Goal: Transaction & Acquisition: Purchase product/service

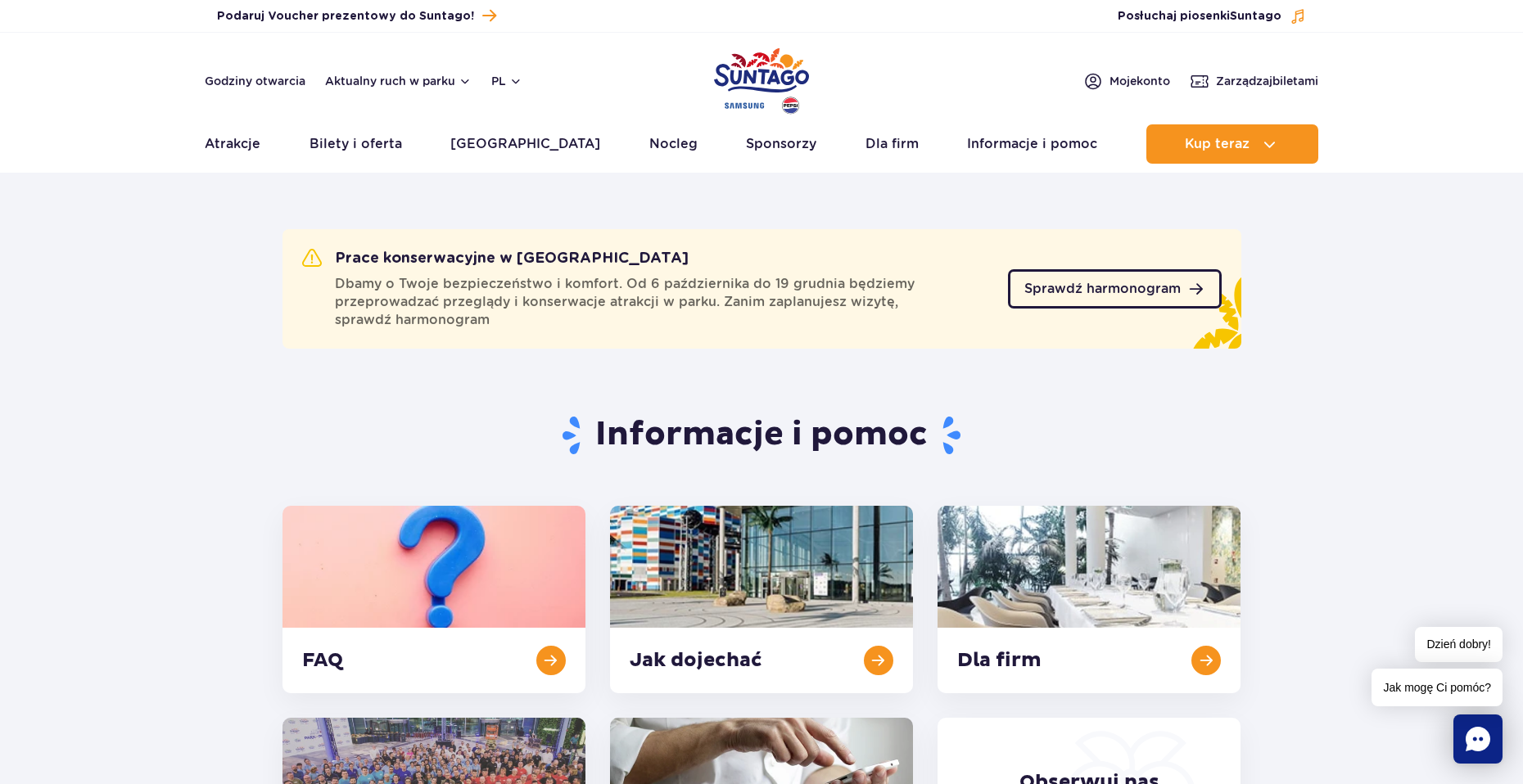
click at [1069, 294] on span "Sprawdź harmonogram" at bounding box center [1102, 289] width 157 height 13
click at [1086, 301] on link "Sprawdź harmonogram" at bounding box center [1114, 289] width 214 height 39
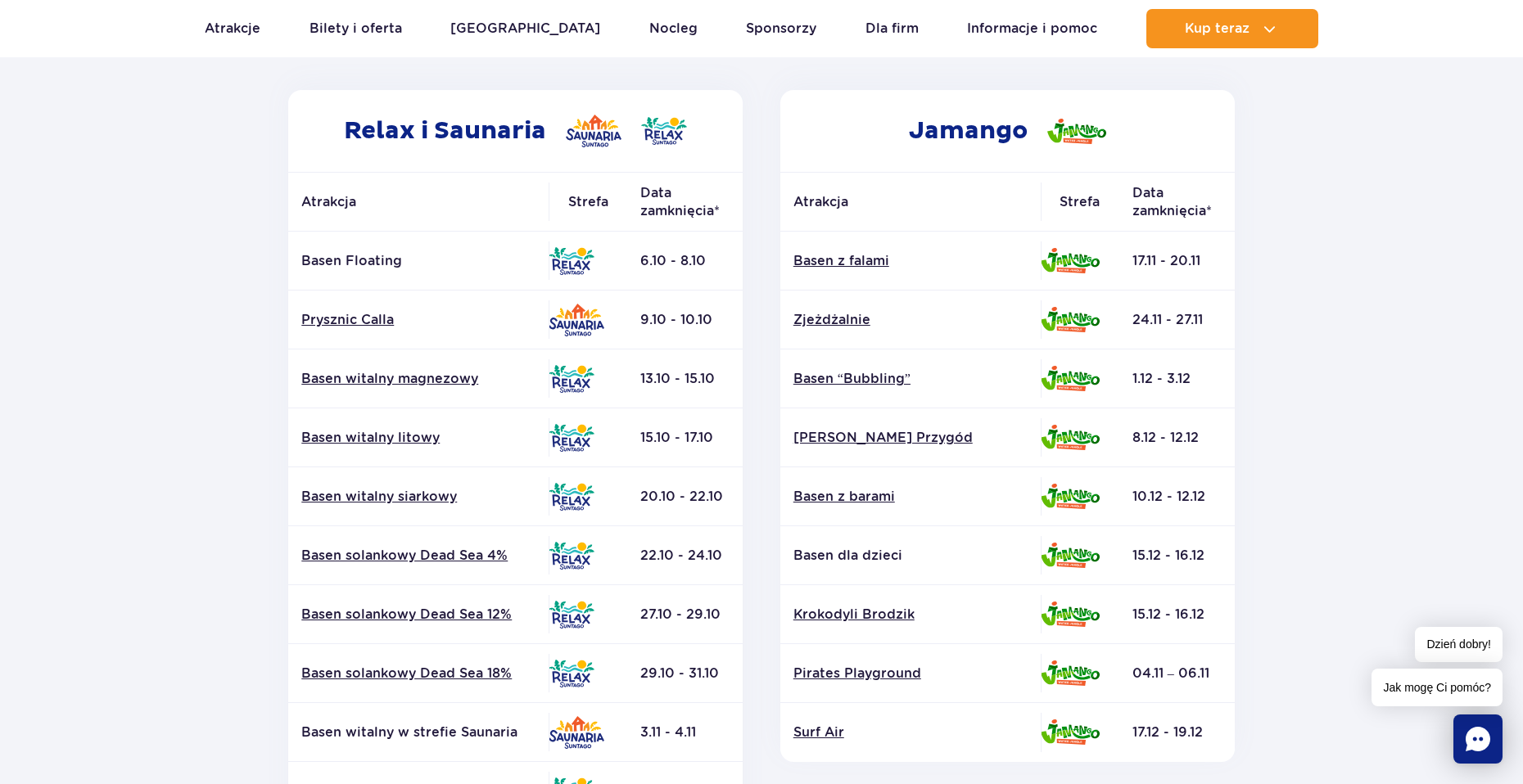
scroll to position [245, 0]
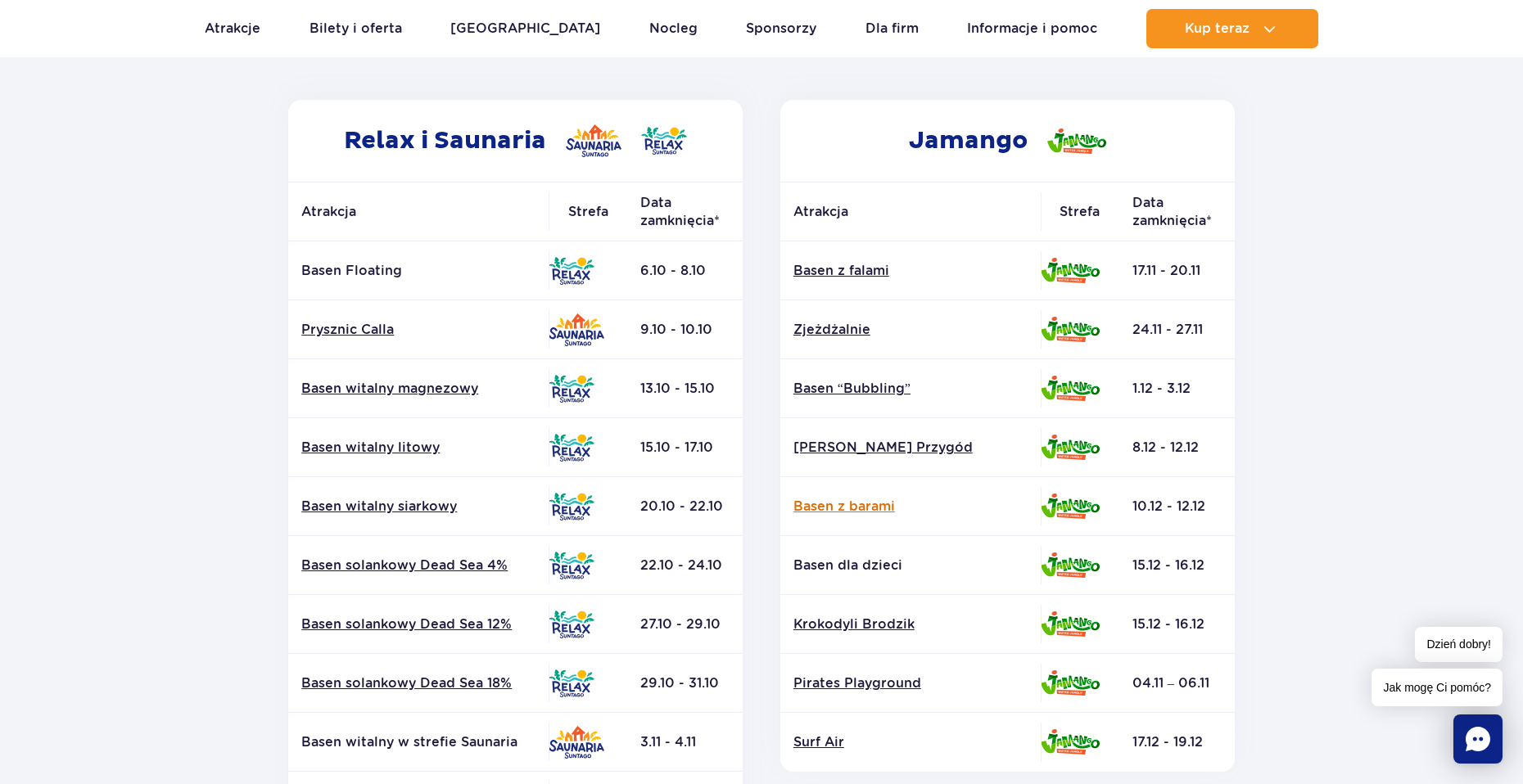
click at [867, 503] on link "Basen z barami" at bounding box center [910, 506] width 234 height 18
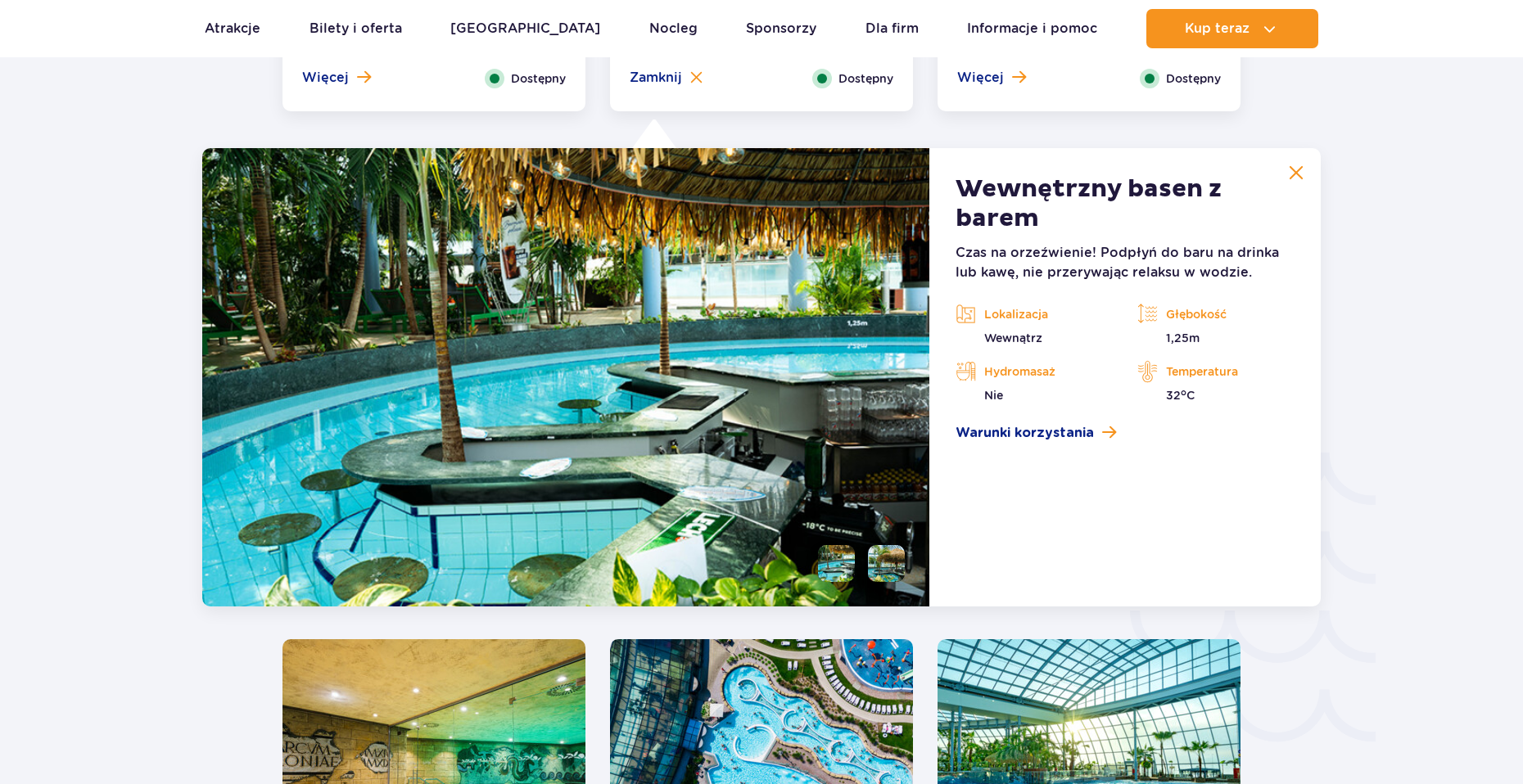
scroll to position [2421, 0]
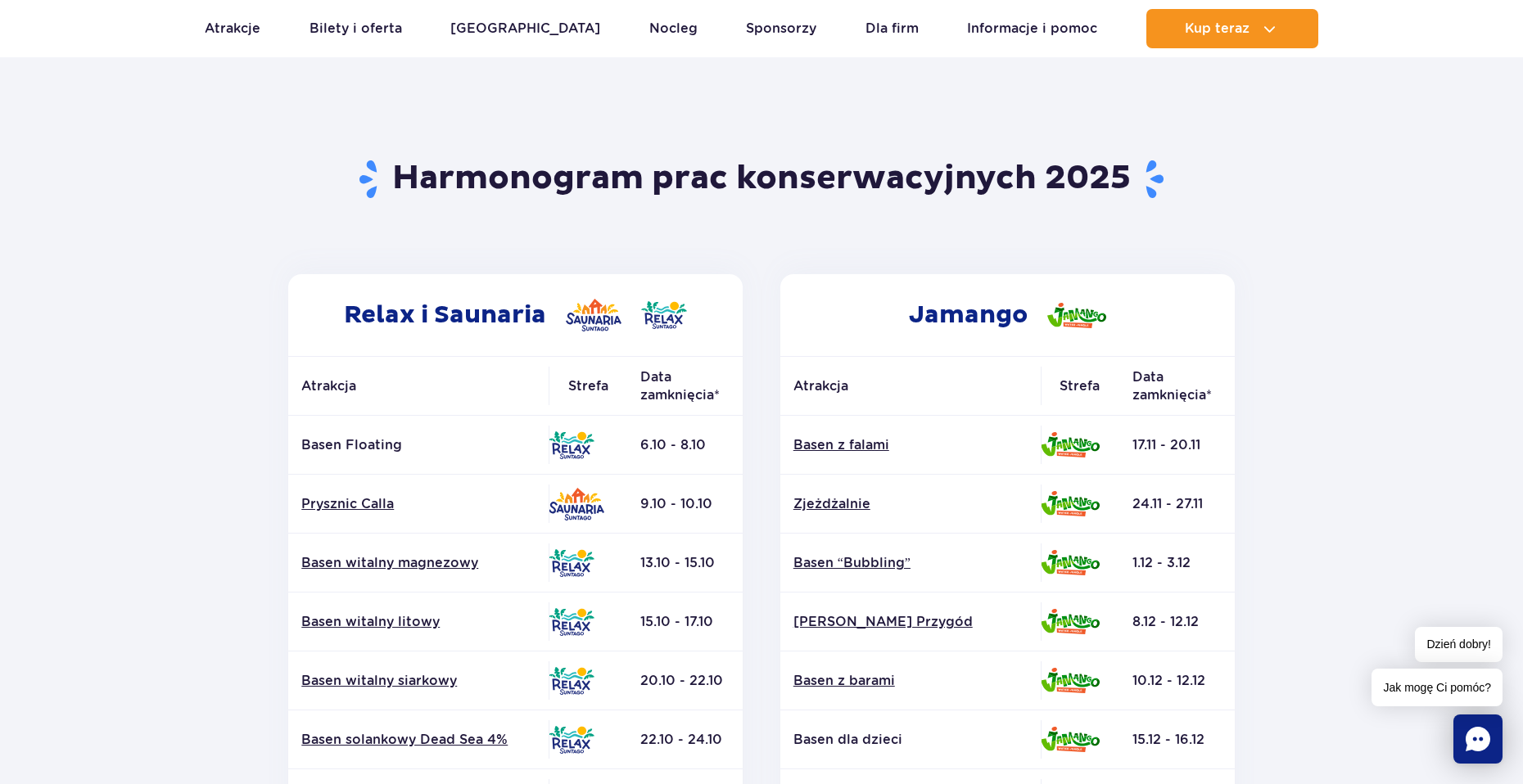
scroll to position [82, 0]
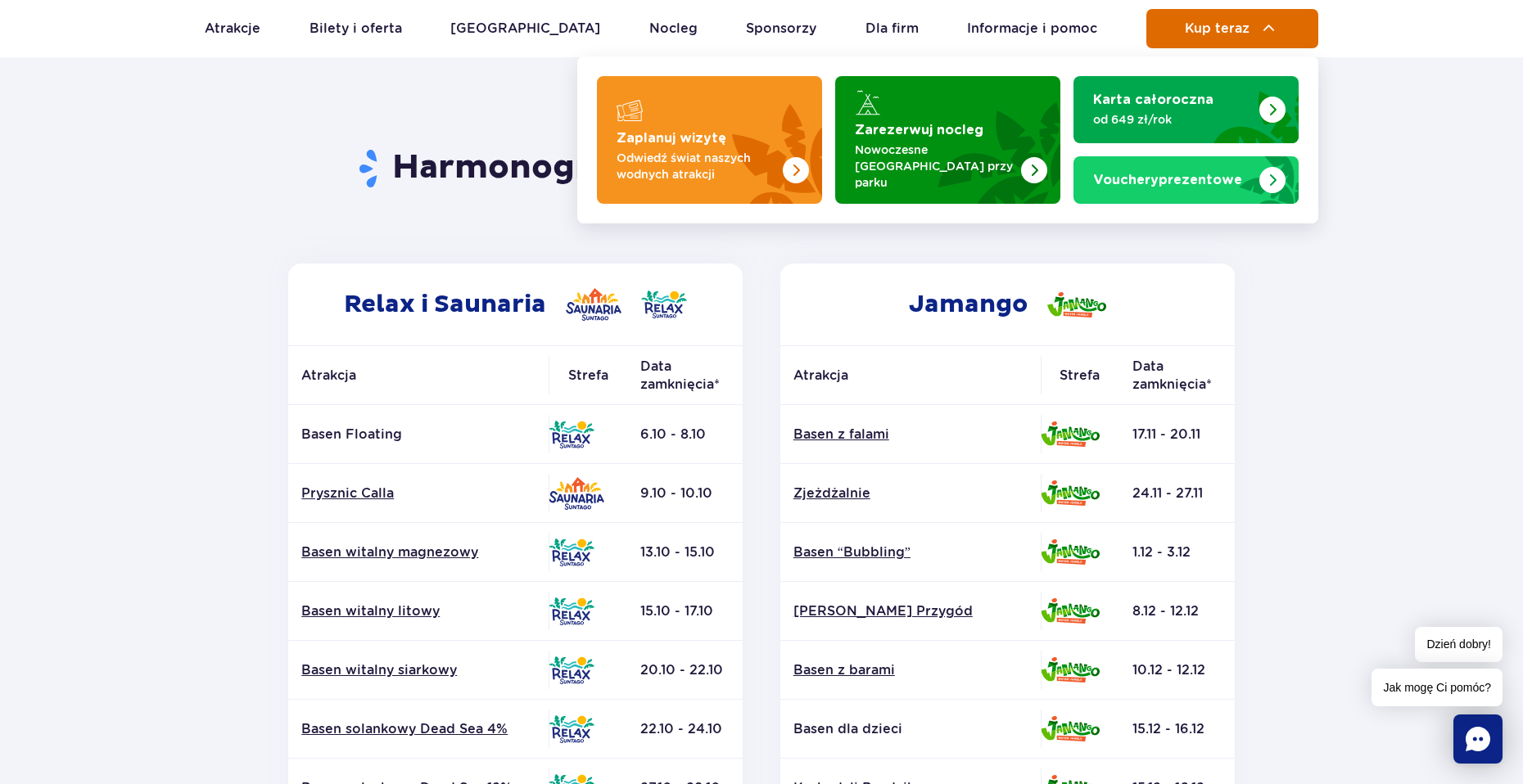
click at [1182, 26] on button "Kup teraz" at bounding box center [1232, 29] width 172 height 39
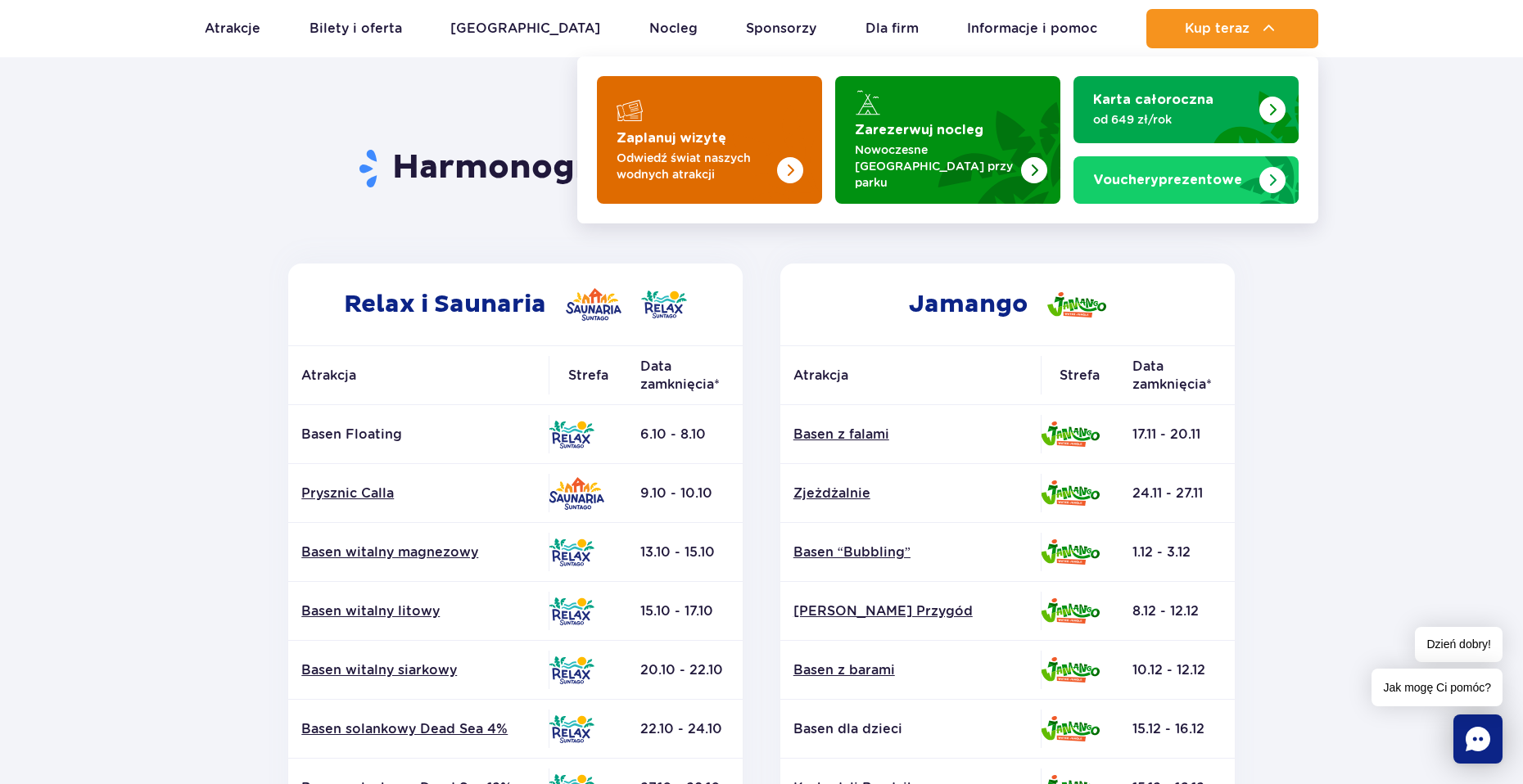
click at [731, 150] on p "Odwiedź świat naszych wodnych atrakcji" at bounding box center [696, 165] width 160 height 33
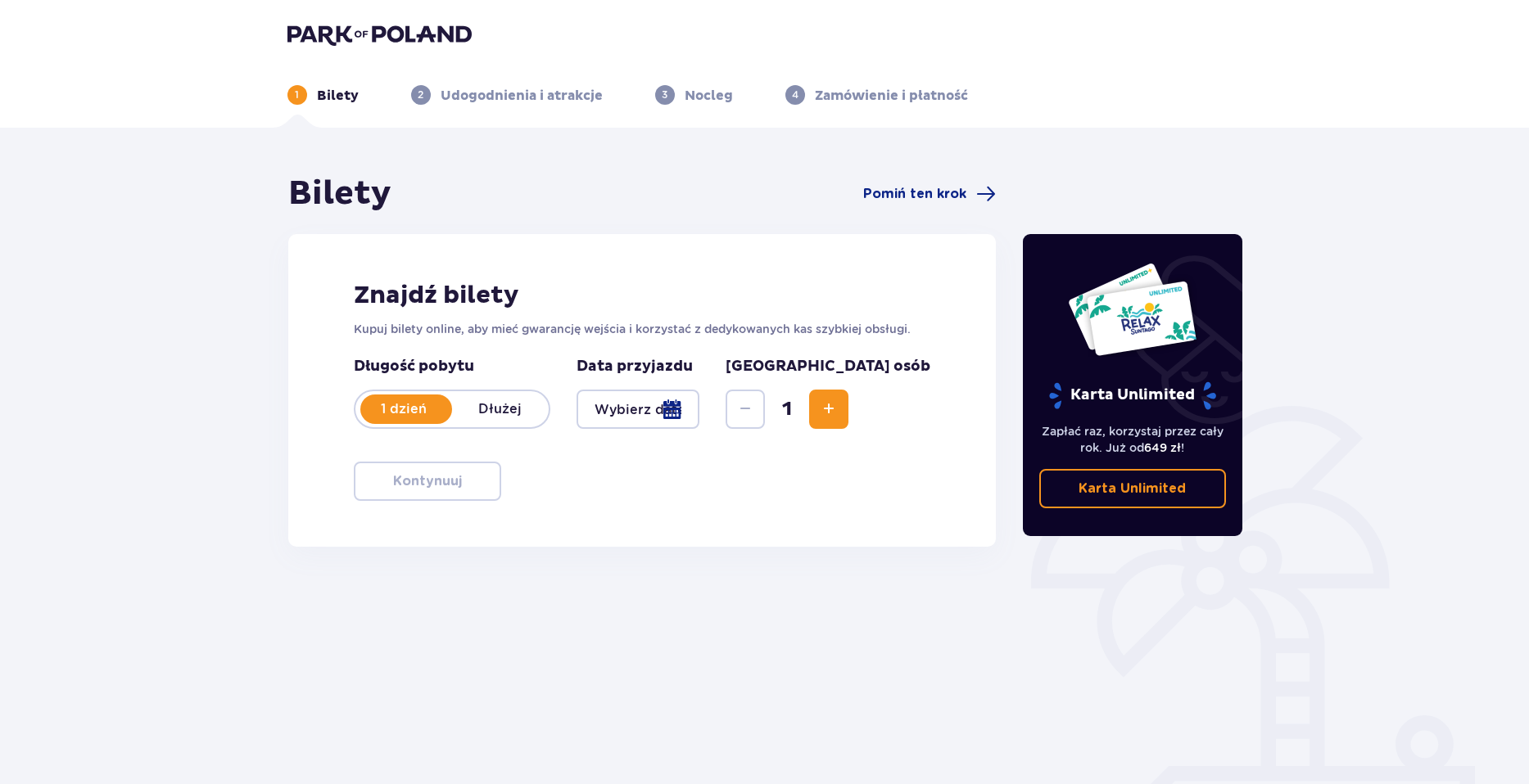
click at [676, 410] on div at bounding box center [637, 410] width 123 height 39
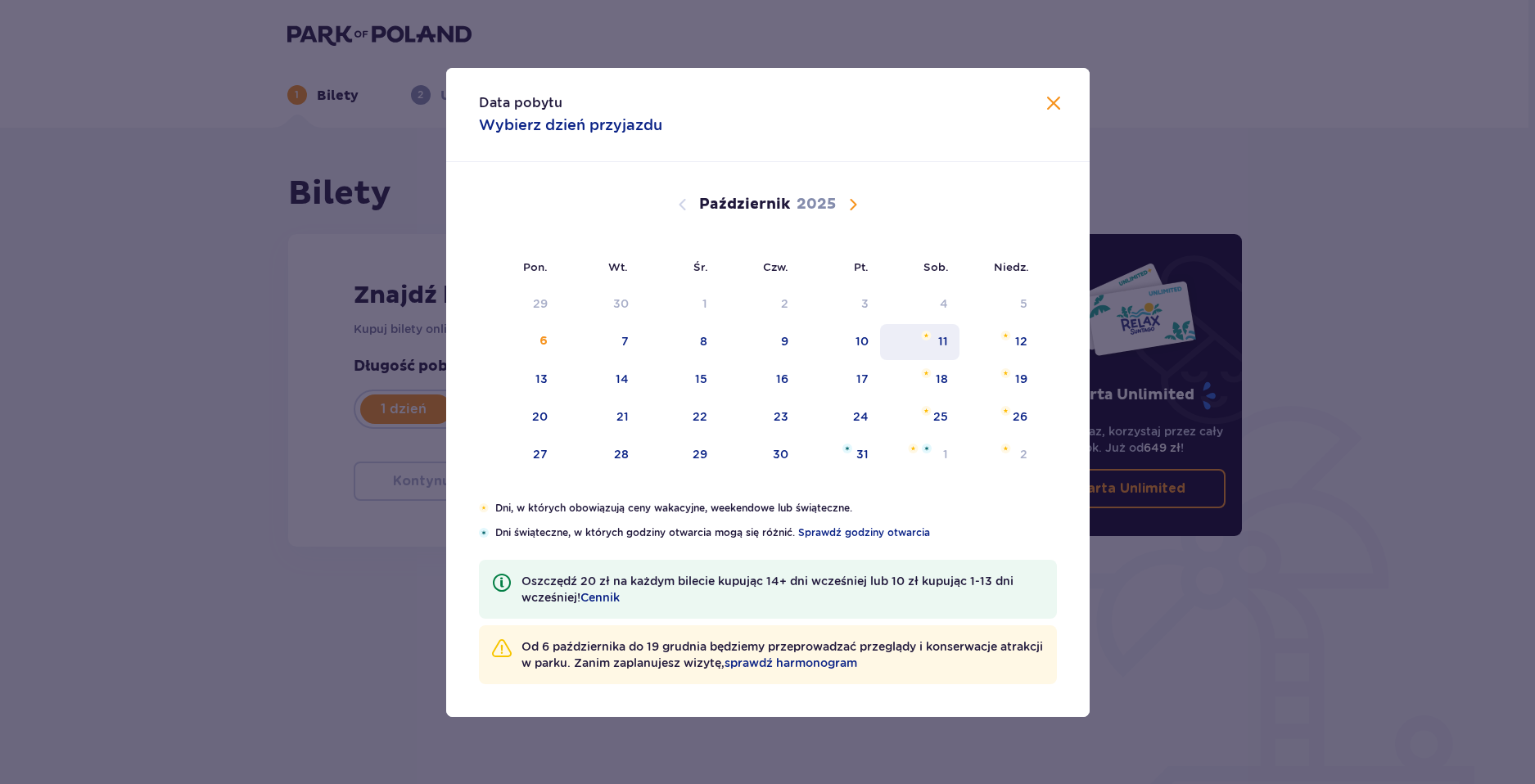
click at [928, 349] on div "11" at bounding box center [919, 342] width 80 height 36
type input "[DATE]"
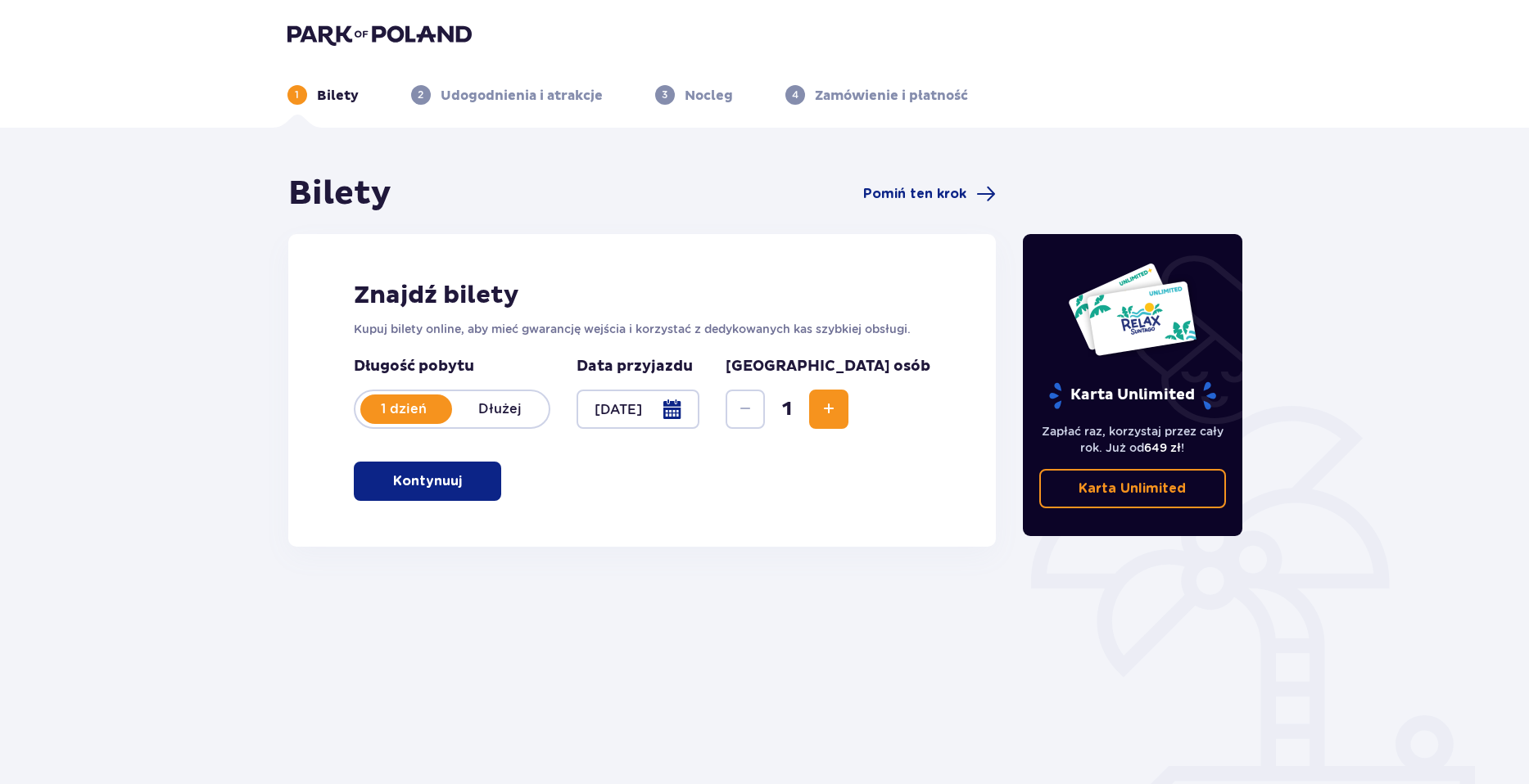
click at [661, 423] on div at bounding box center [637, 410] width 123 height 39
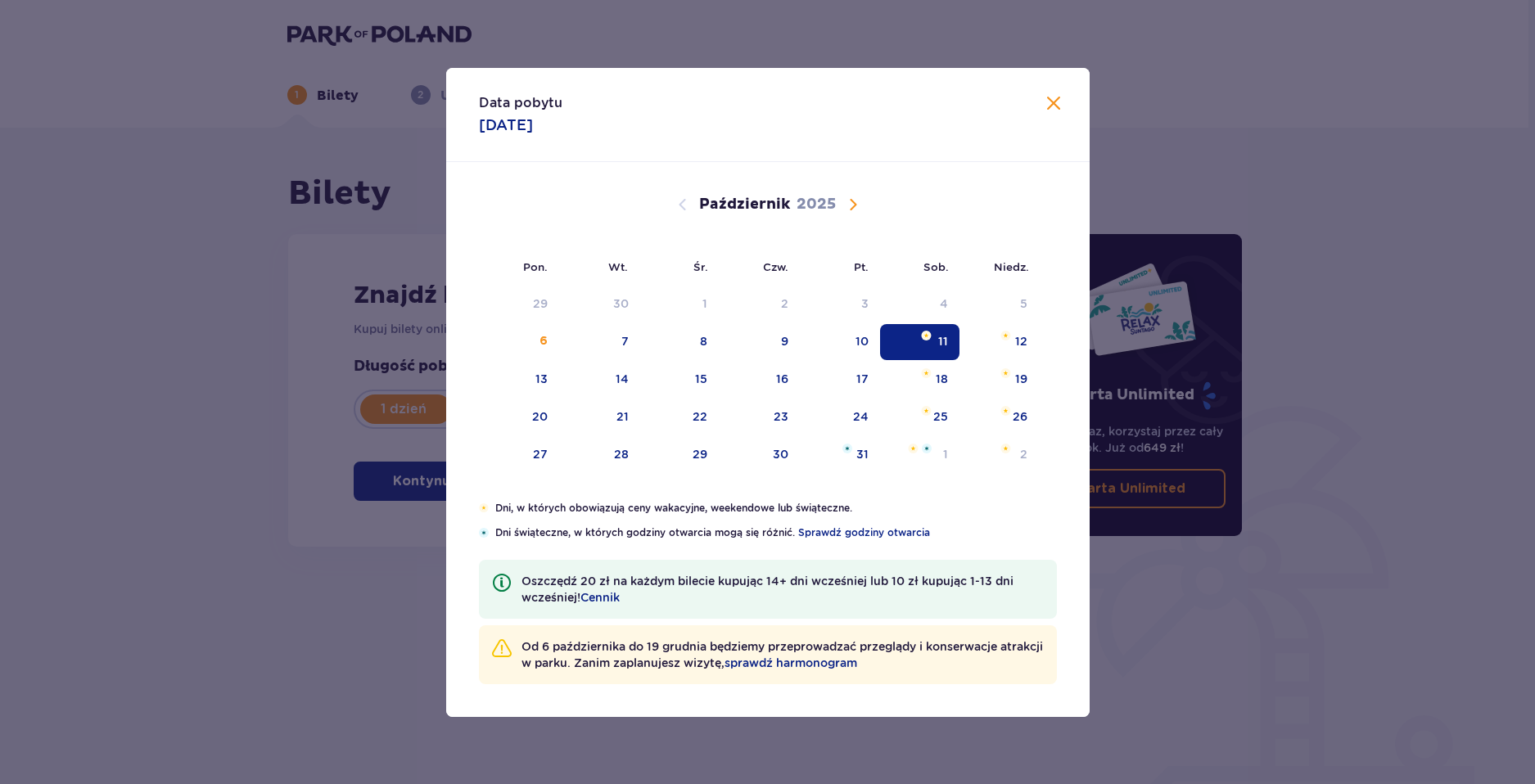
click at [914, 344] on div "11" at bounding box center [919, 342] width 80 height 36
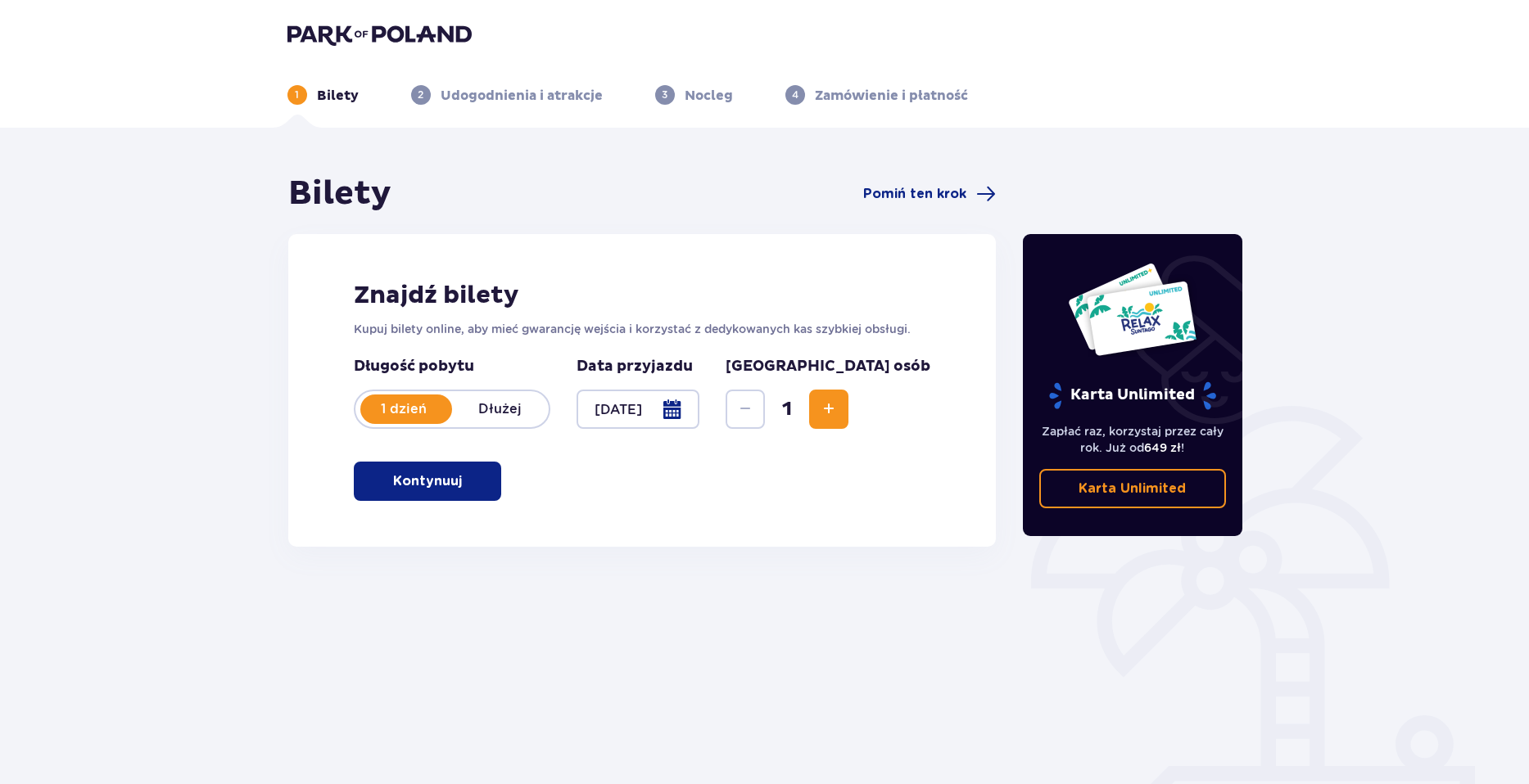
click at [848, 420] on button "Zwiększ" at bounding box center [829, 410] width 39 height 39
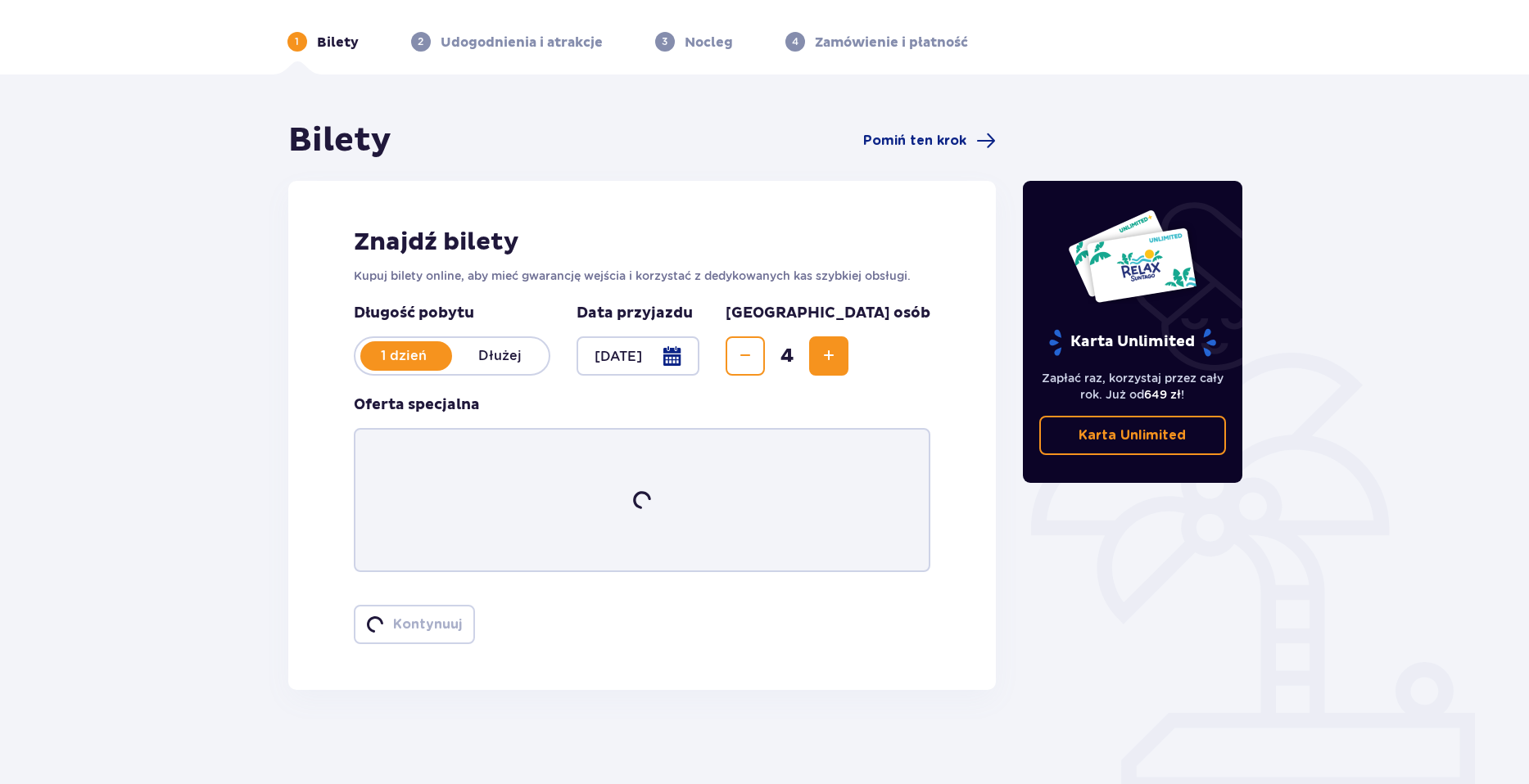
scroll to position [59, 0]
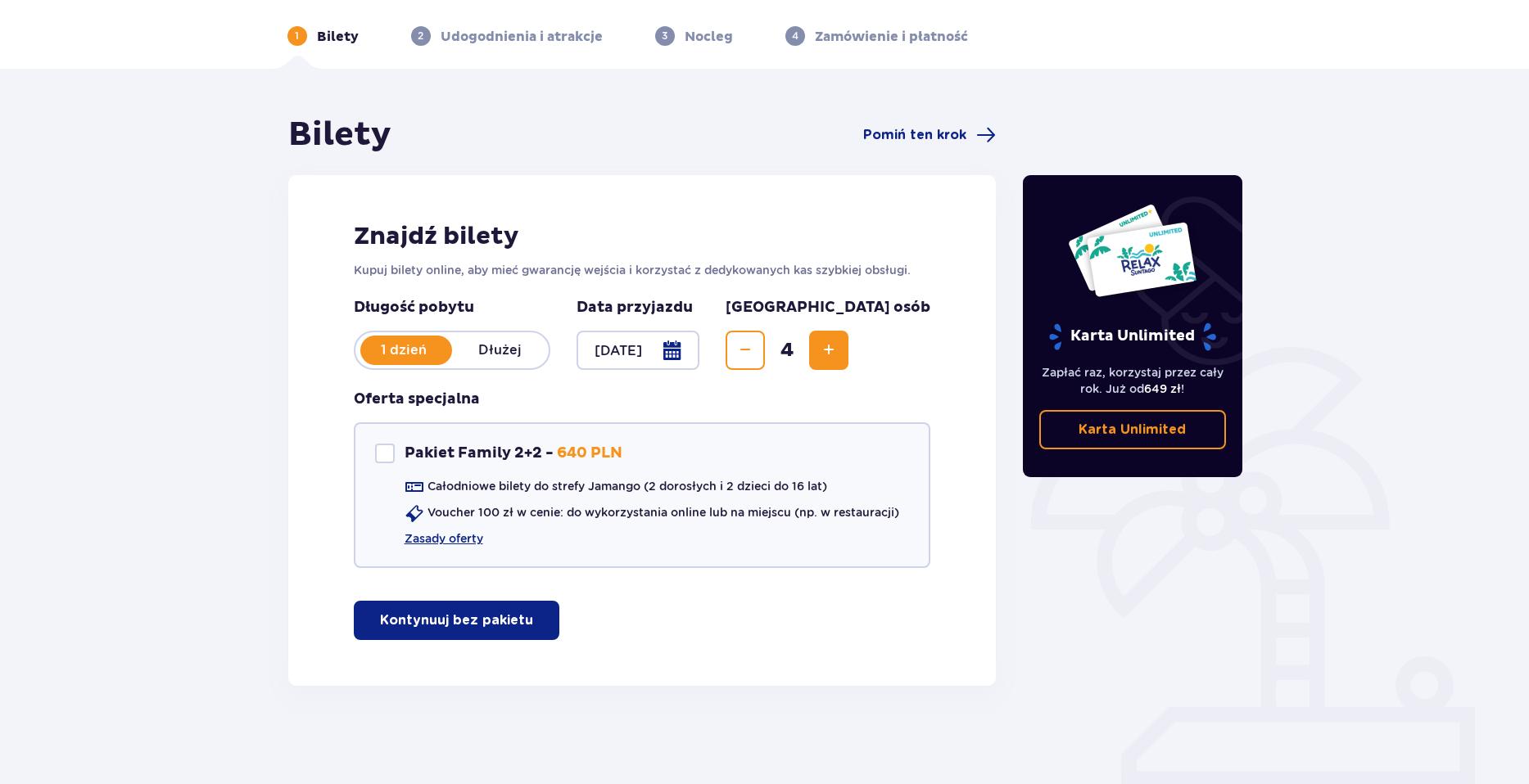
click at [498, 625] on p "Kontynuuj bez pakietu" at bounding box center [456, 621] width 153 height 18
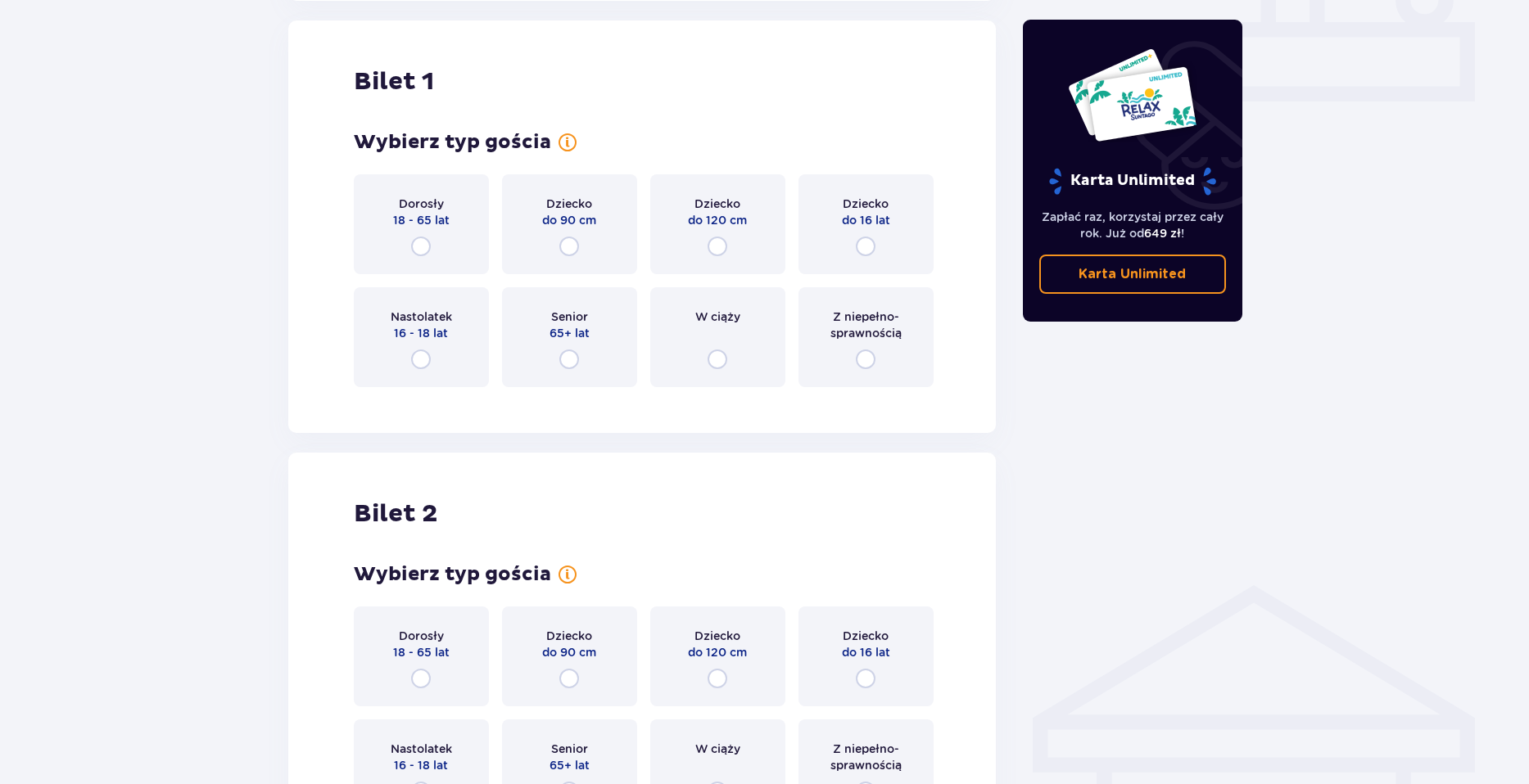
scroll to position [745, 0]
click at [424, 244] on input "radio" at bounding box center [421, 245] width 20 height 20
radio input "true"
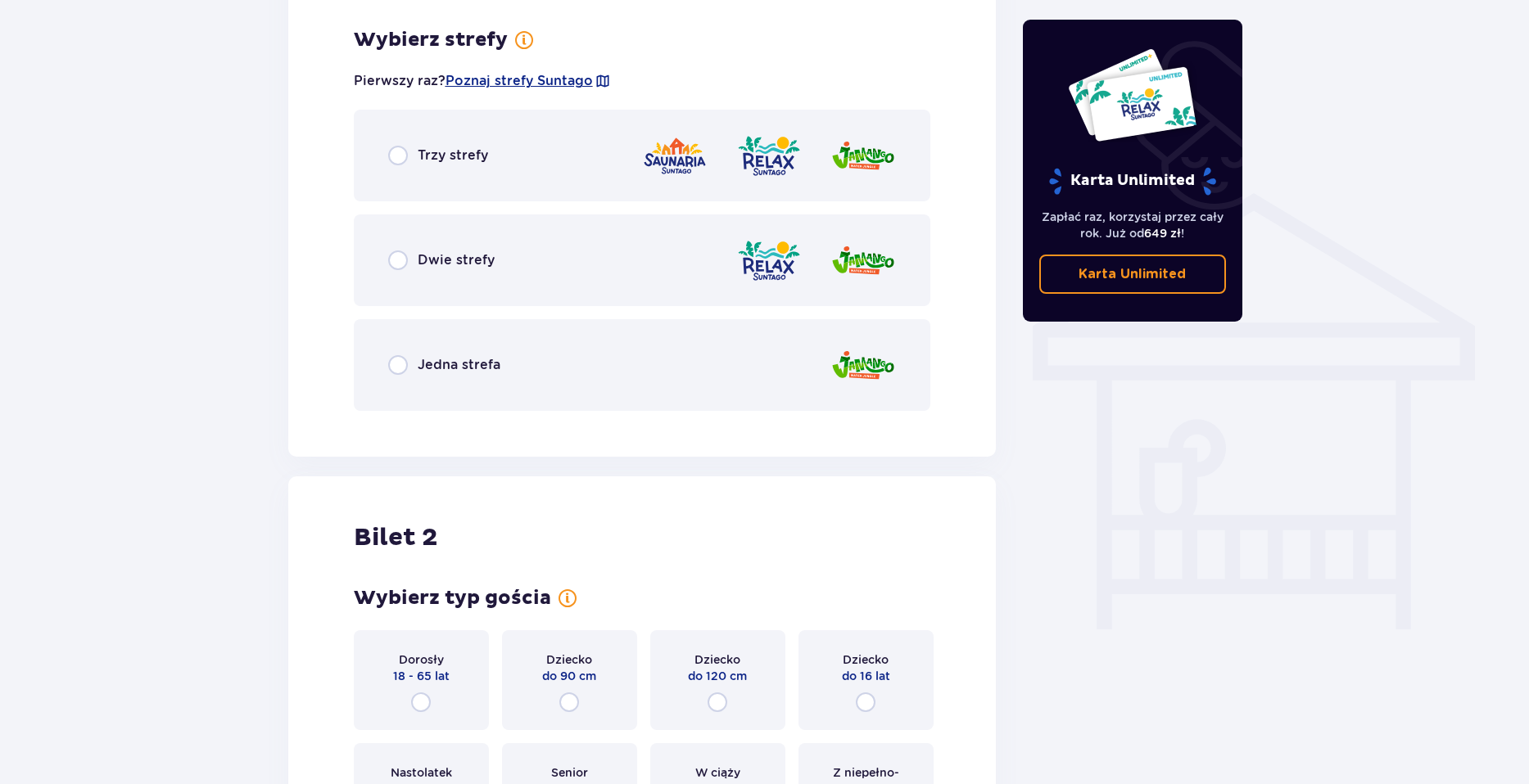
scroll to position [1063, 0]
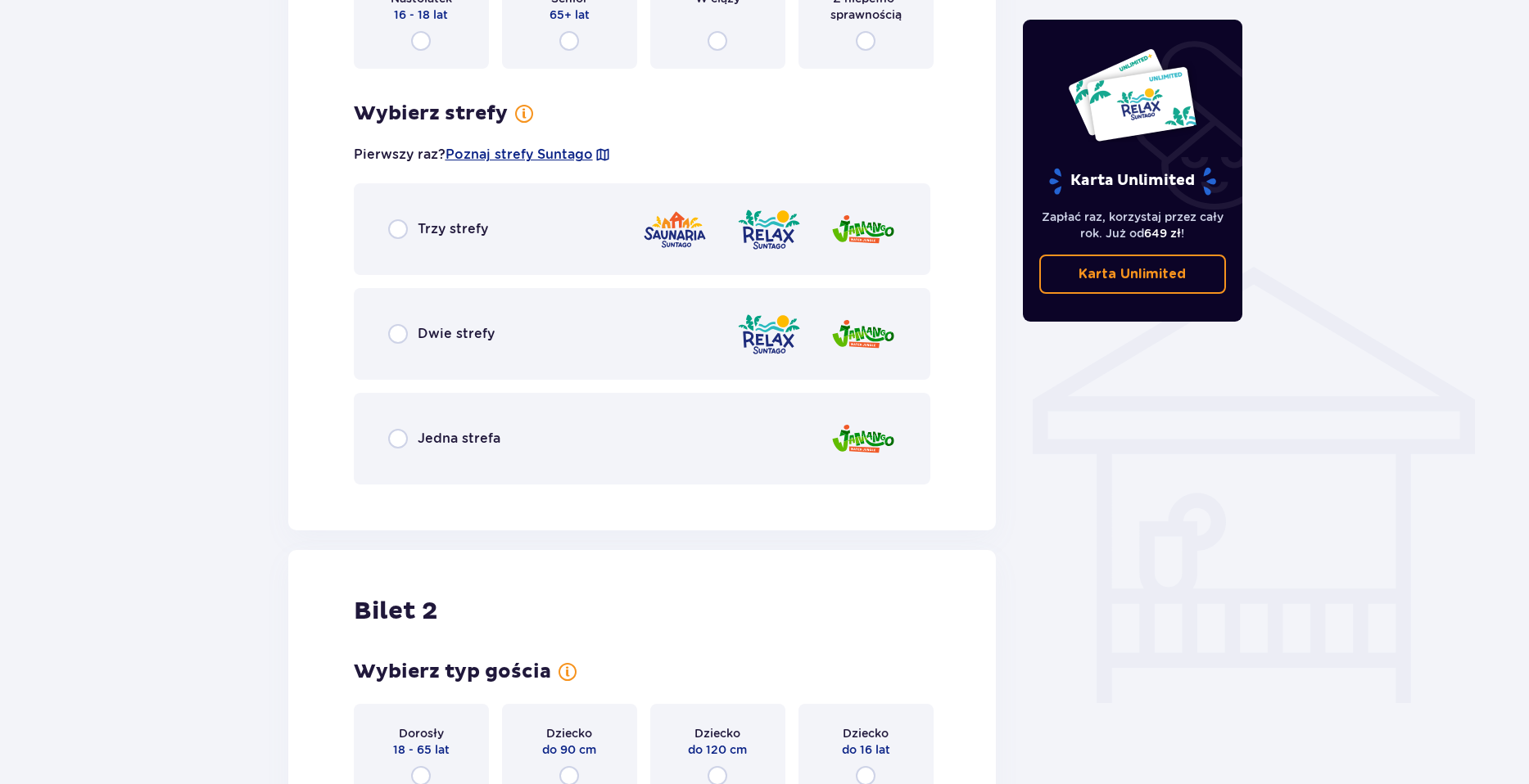
click at [530, 341] on div "Dwie strefy" at bounding box center [642, 334] width 577 height 92
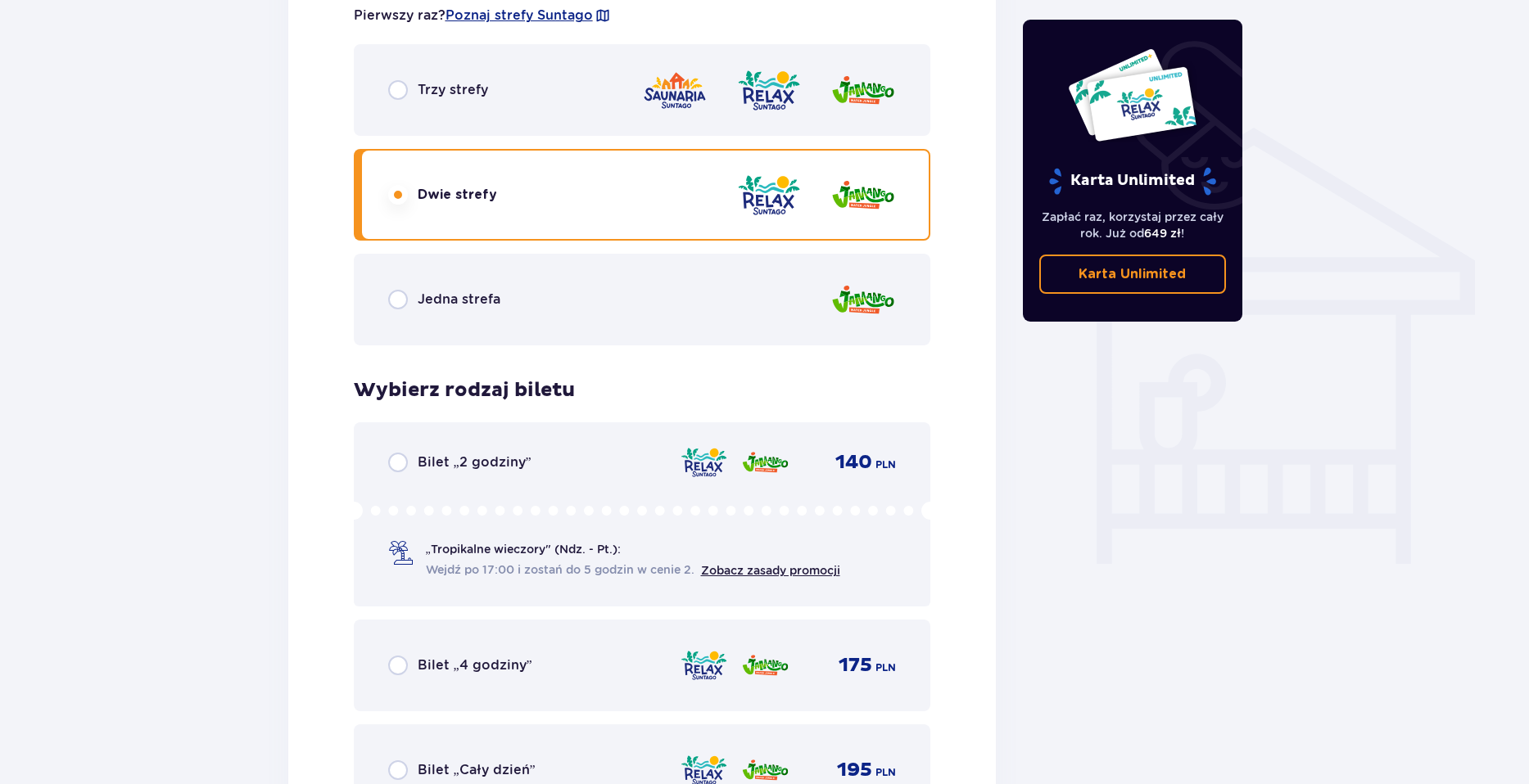
scroll to position [1151, 0]
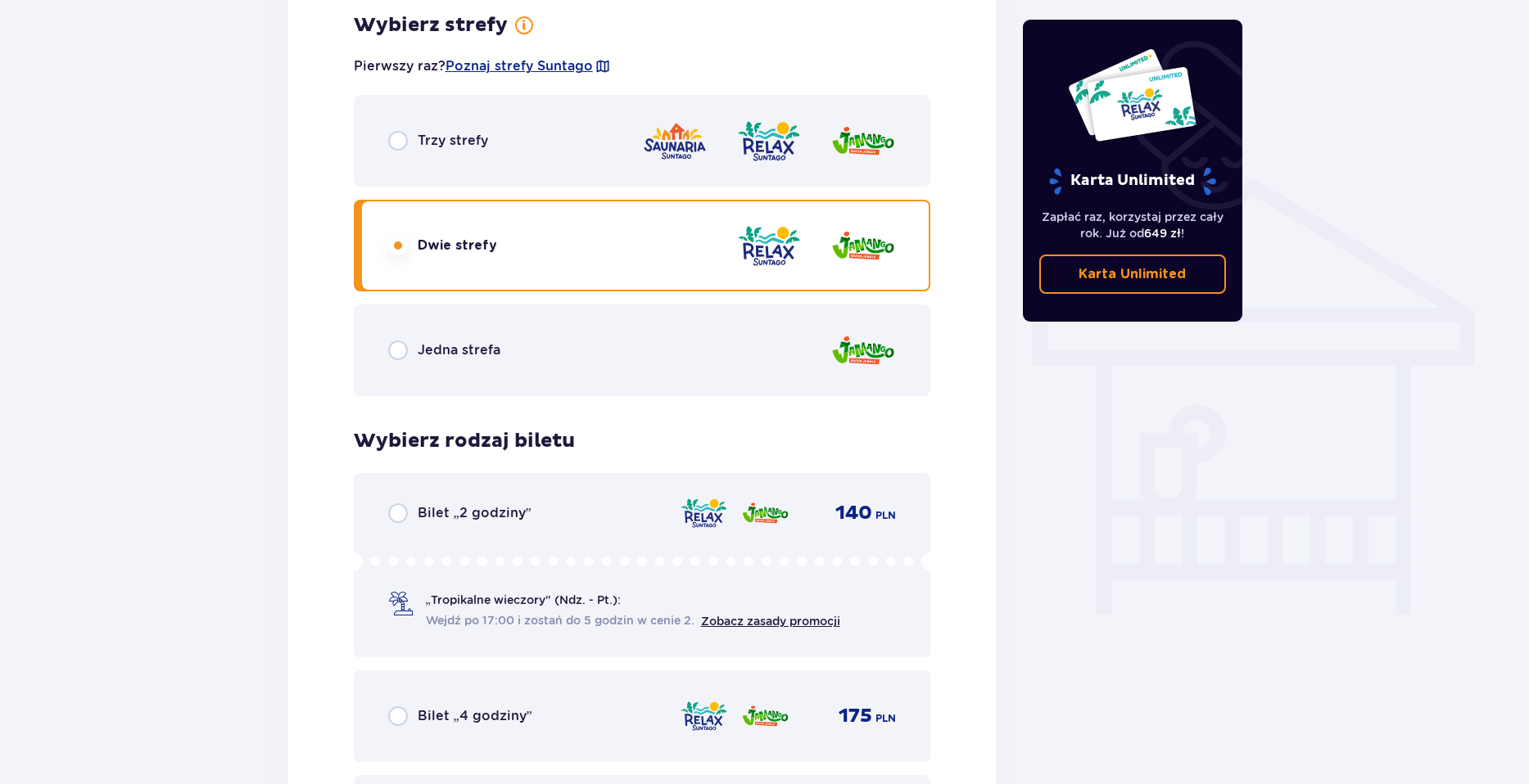
click at [501, 330] on div "Jedna strefa" at bounding box center [642, 350] width 577 height 92
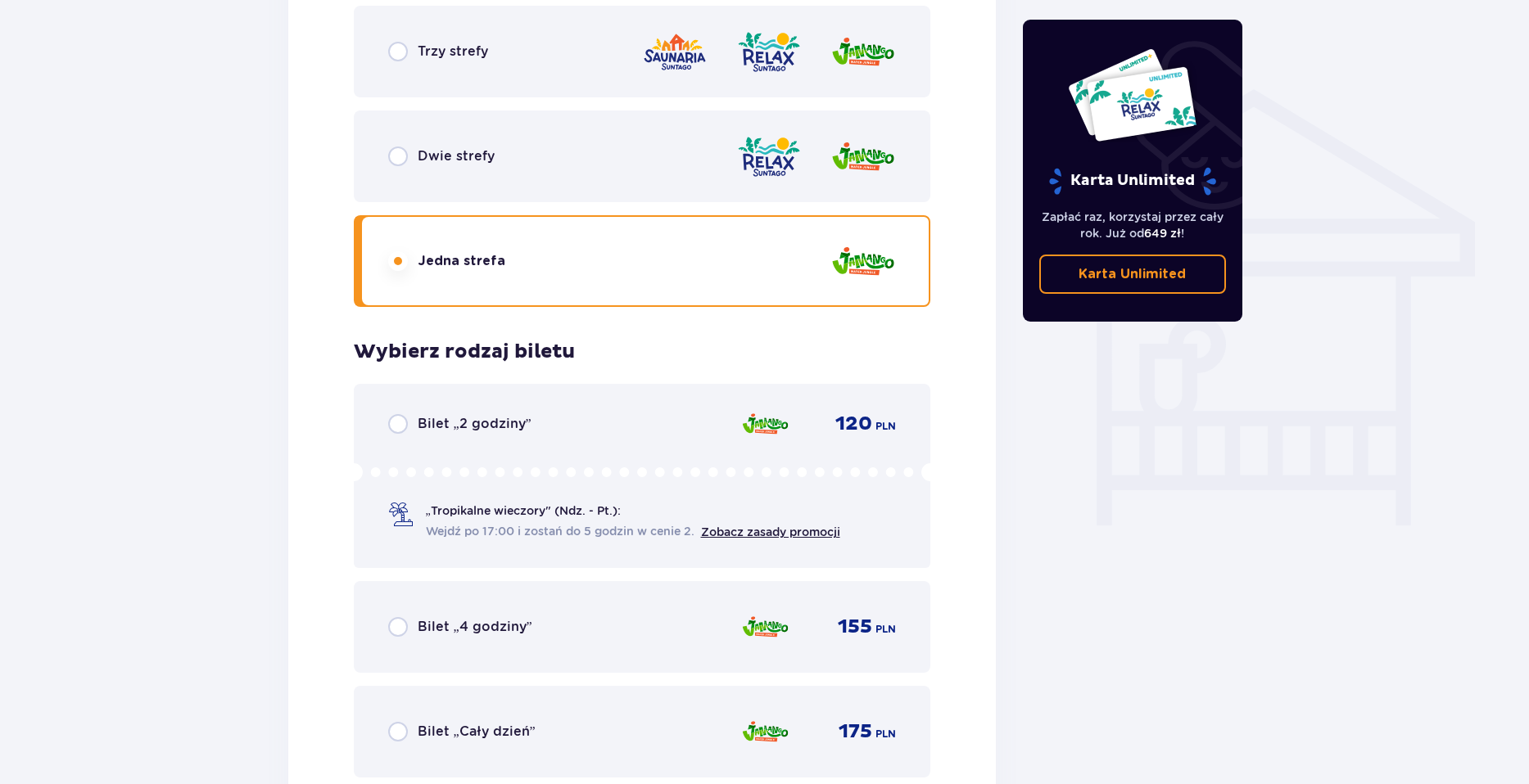
scroll to position [1233, 0]
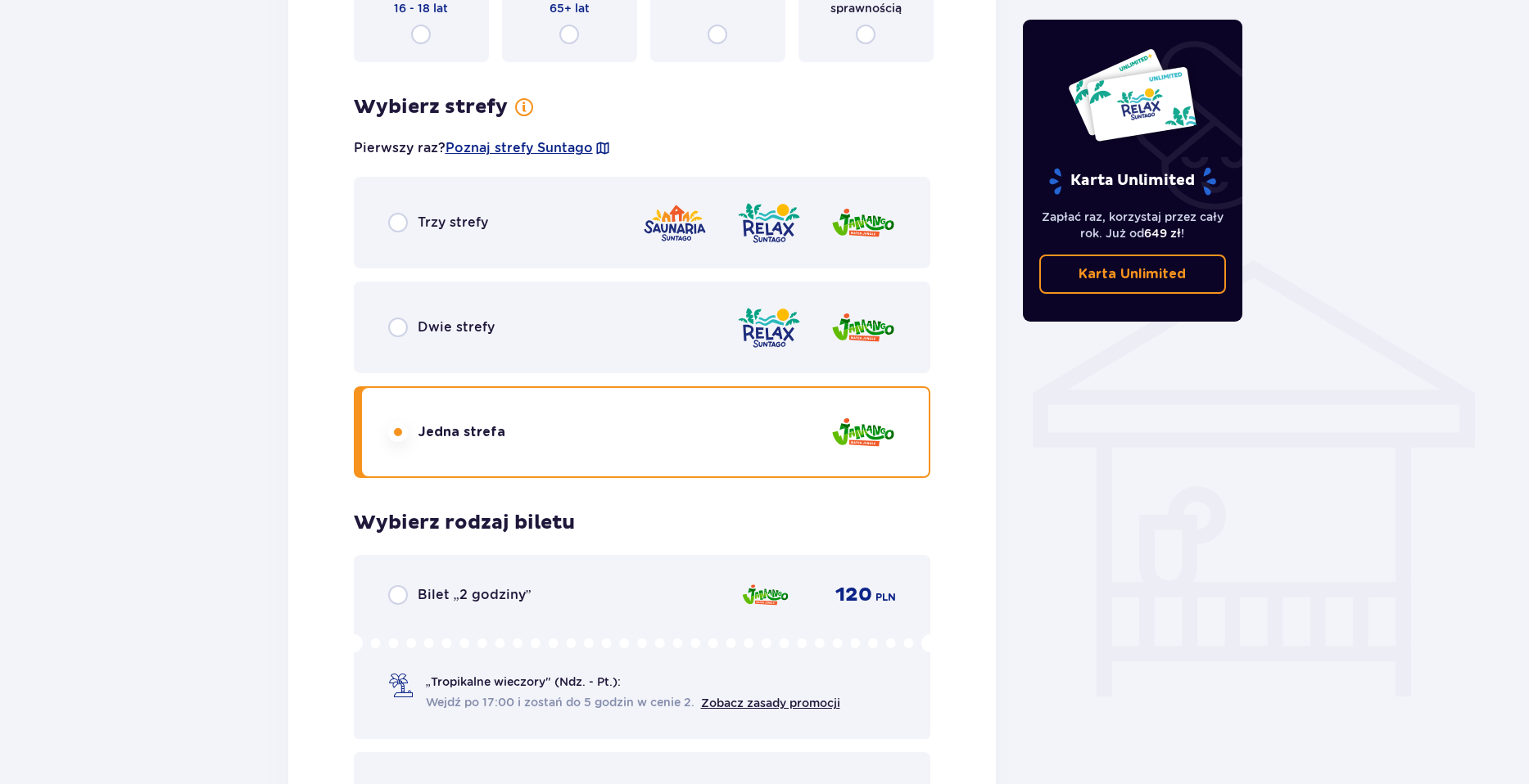
click at [454, 363] on div "Dwie strefy" at bounding box center [642, 327] width 577 height 92
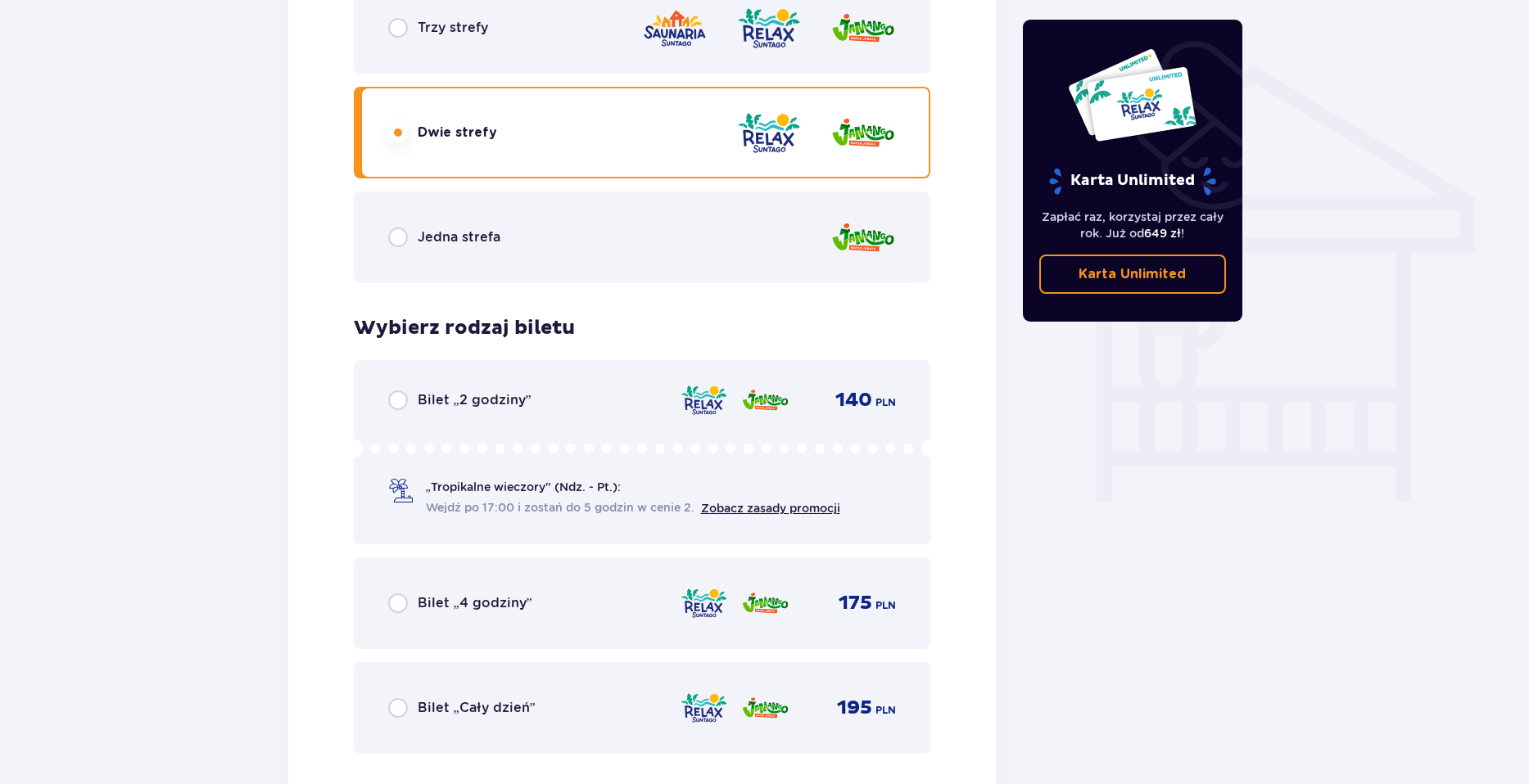
scroll to position [1151, 0]
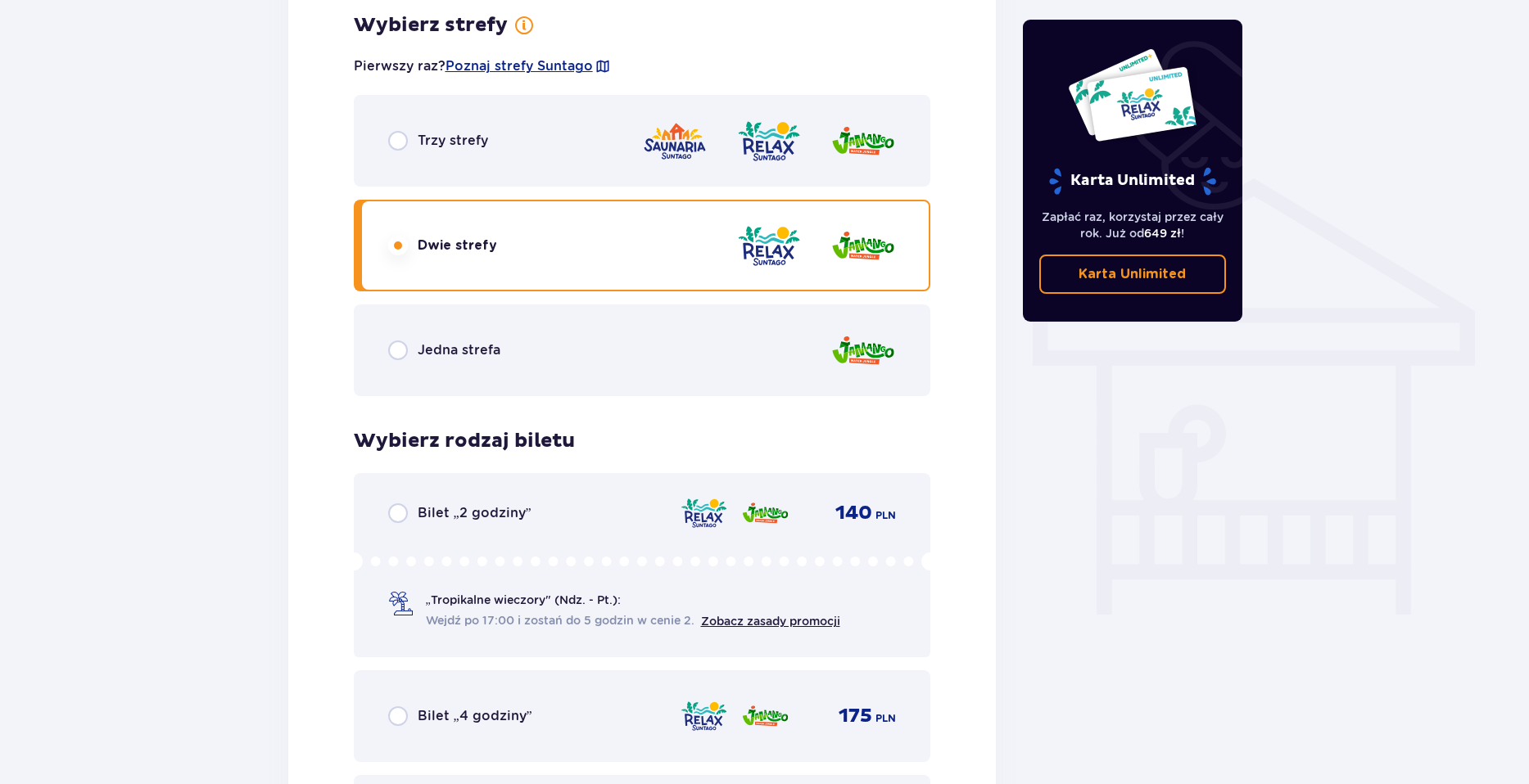
click at [508, 370] on div "Jedna strefa" at bounding box center [642, 350] width 577 height 92
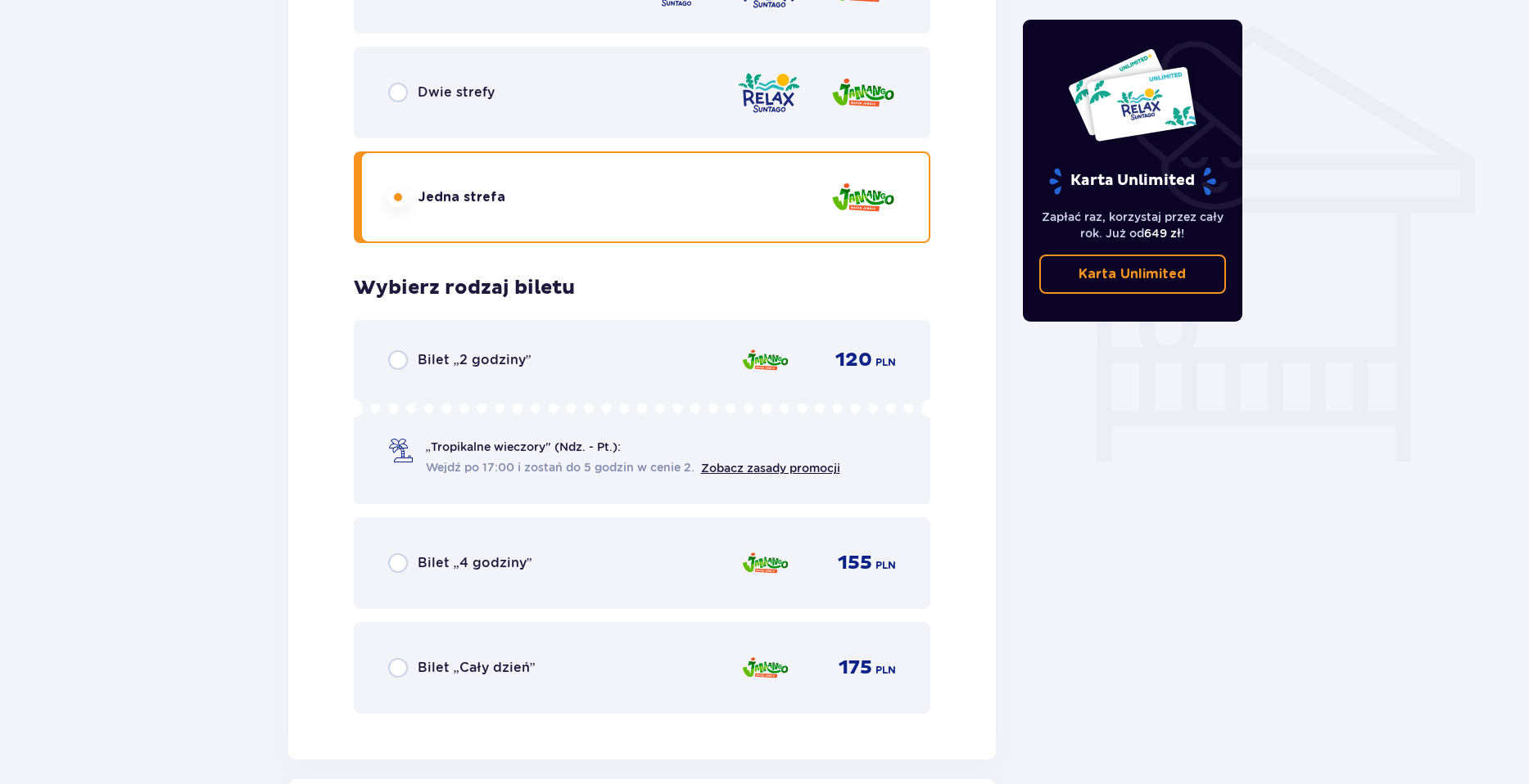
scroll to position [1315, 0]
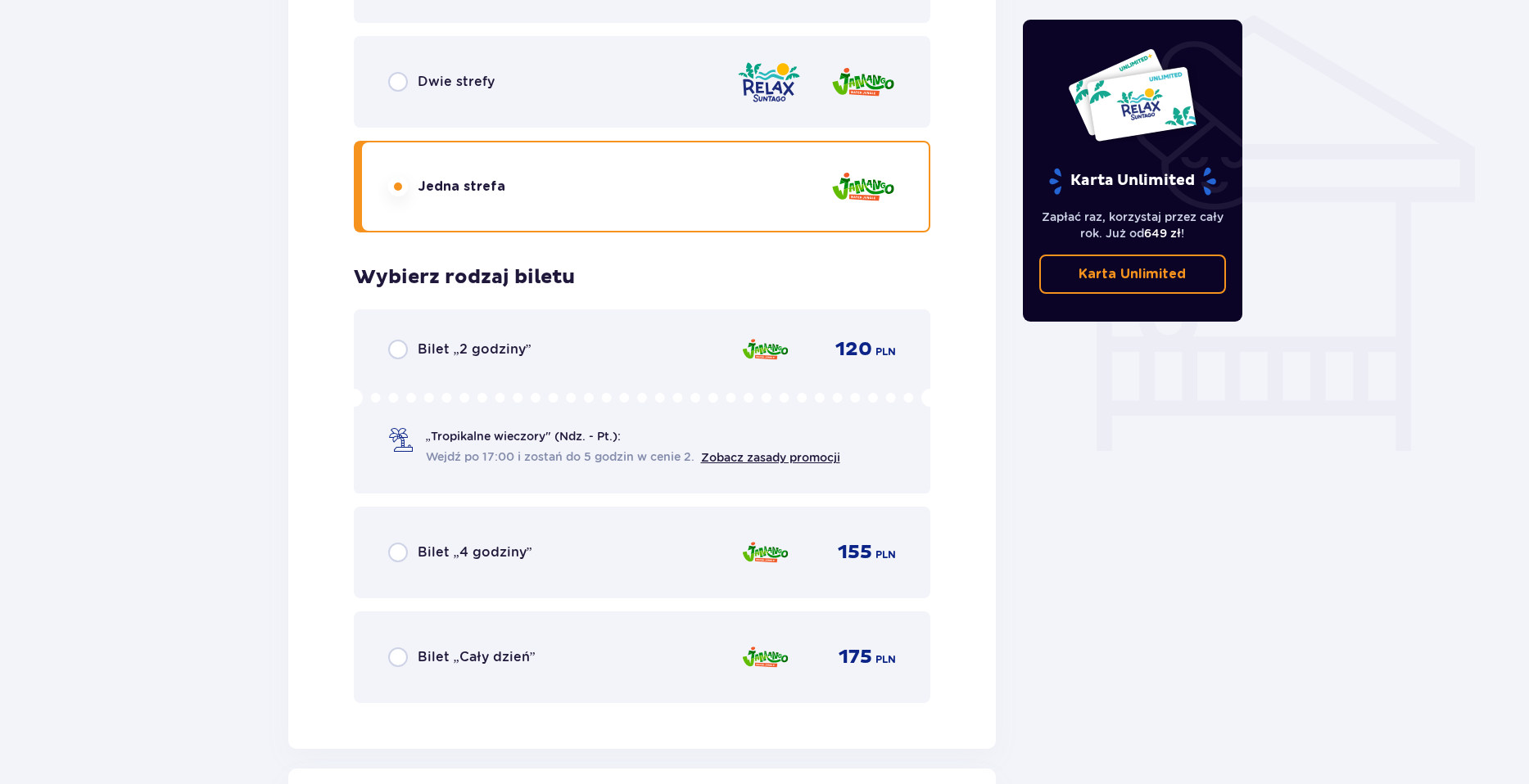
click at [700, 650] on div "Bilet „Cały dzień” 175 PLN" at bounding box center [642, 657] width 508 height 34
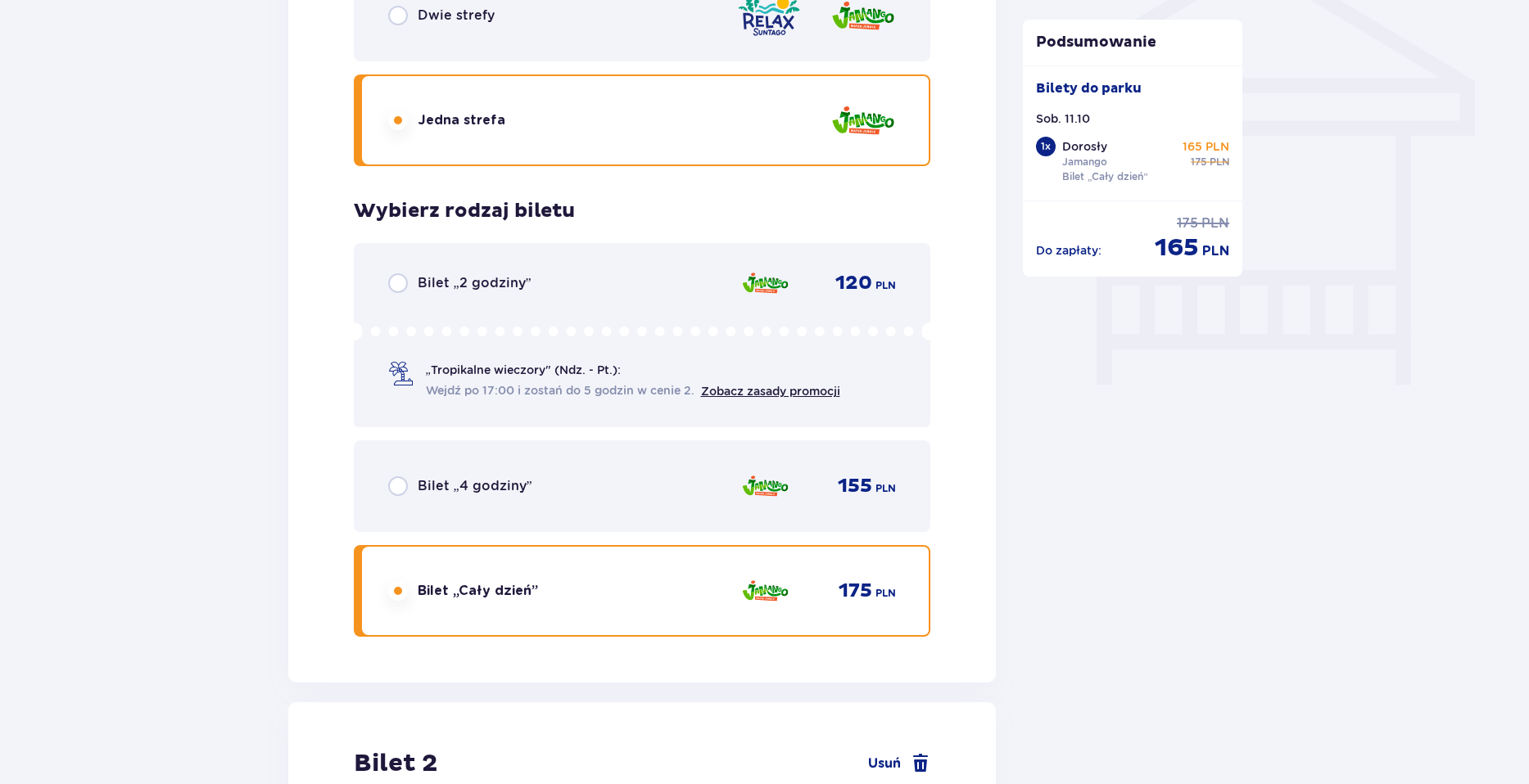
scroll to position [1245, 0]
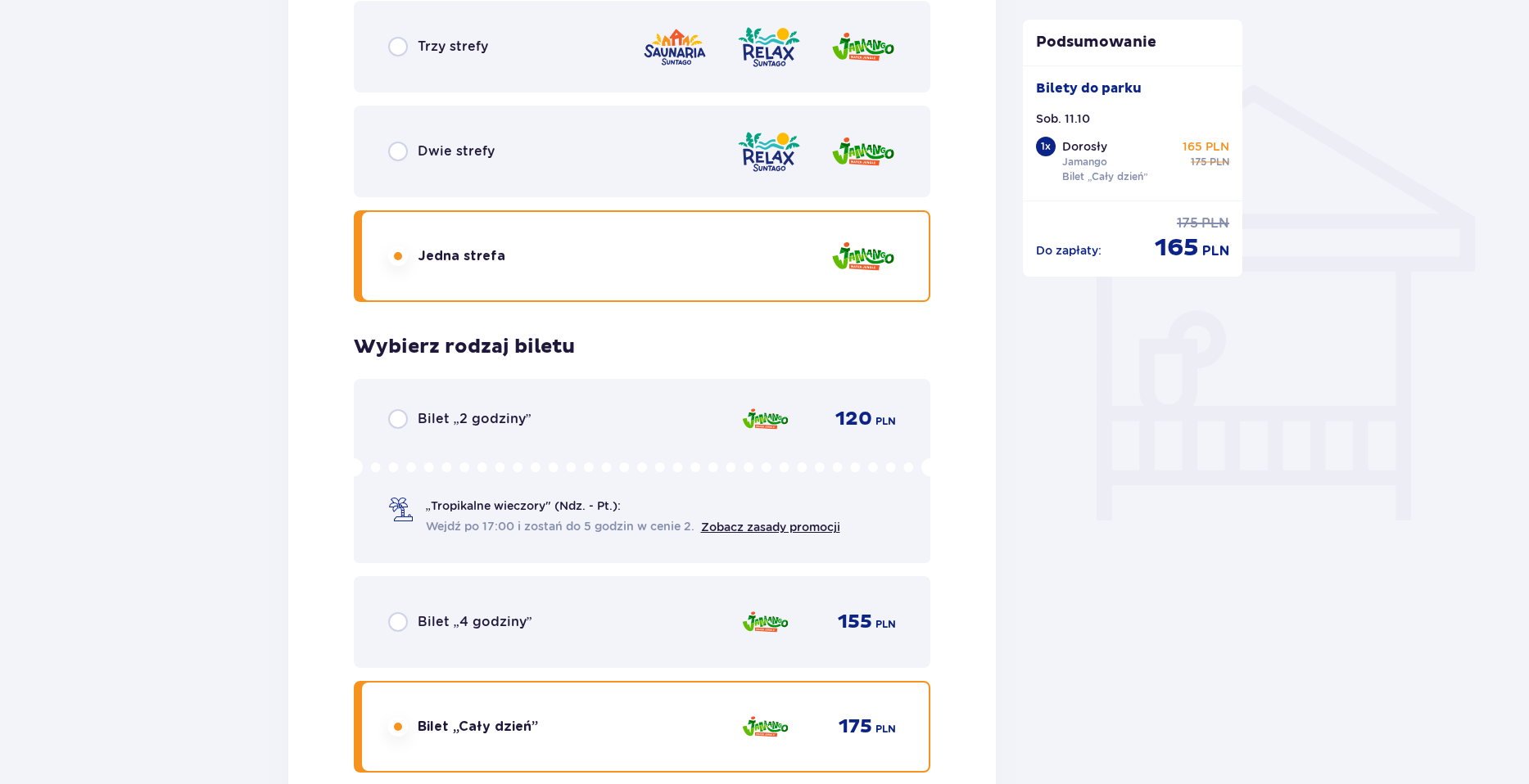
click at [552, 160] on div "Dwie strefy" at bounding box center [642, 151] width 577 height 92
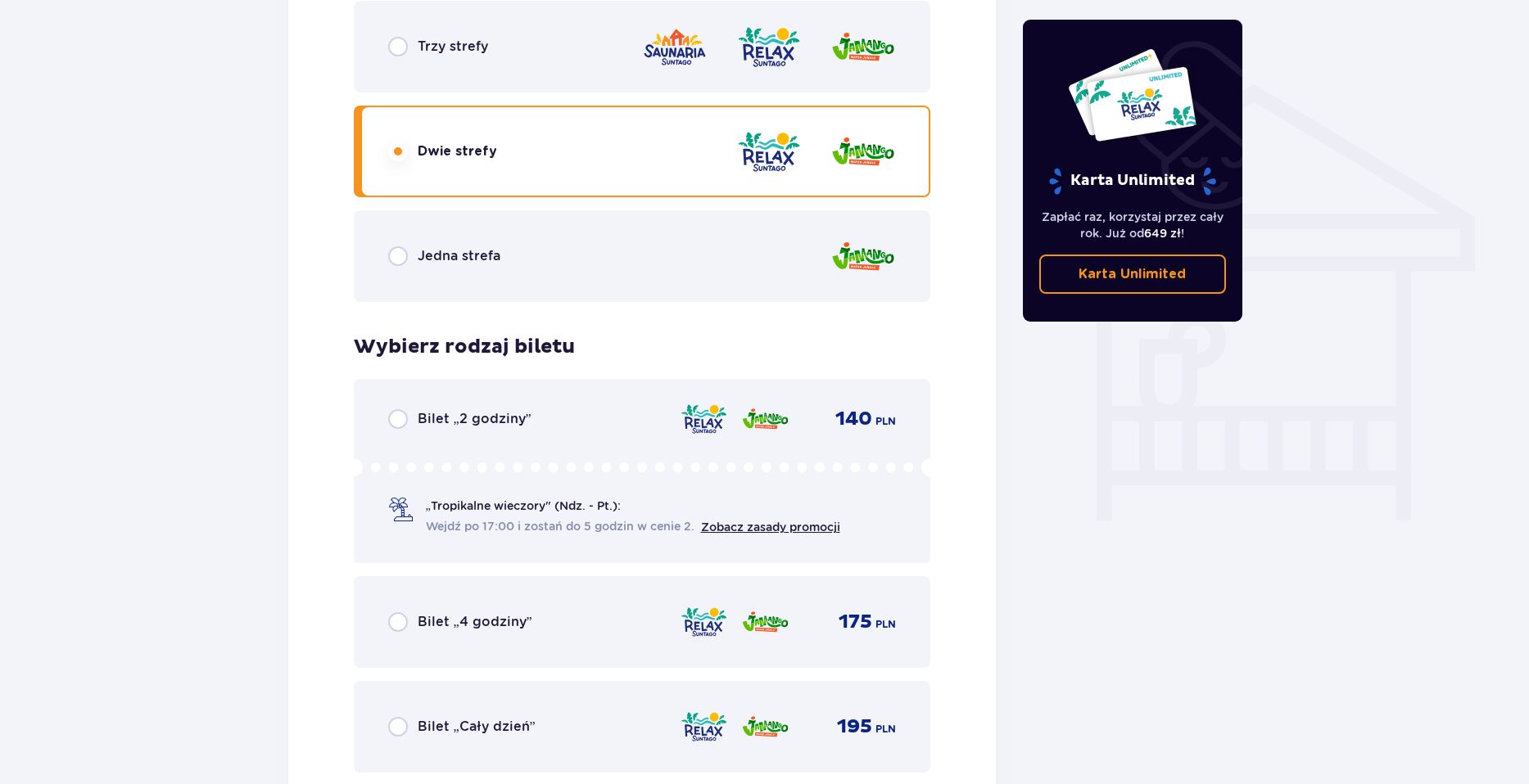
scroll to position [1327, 0]
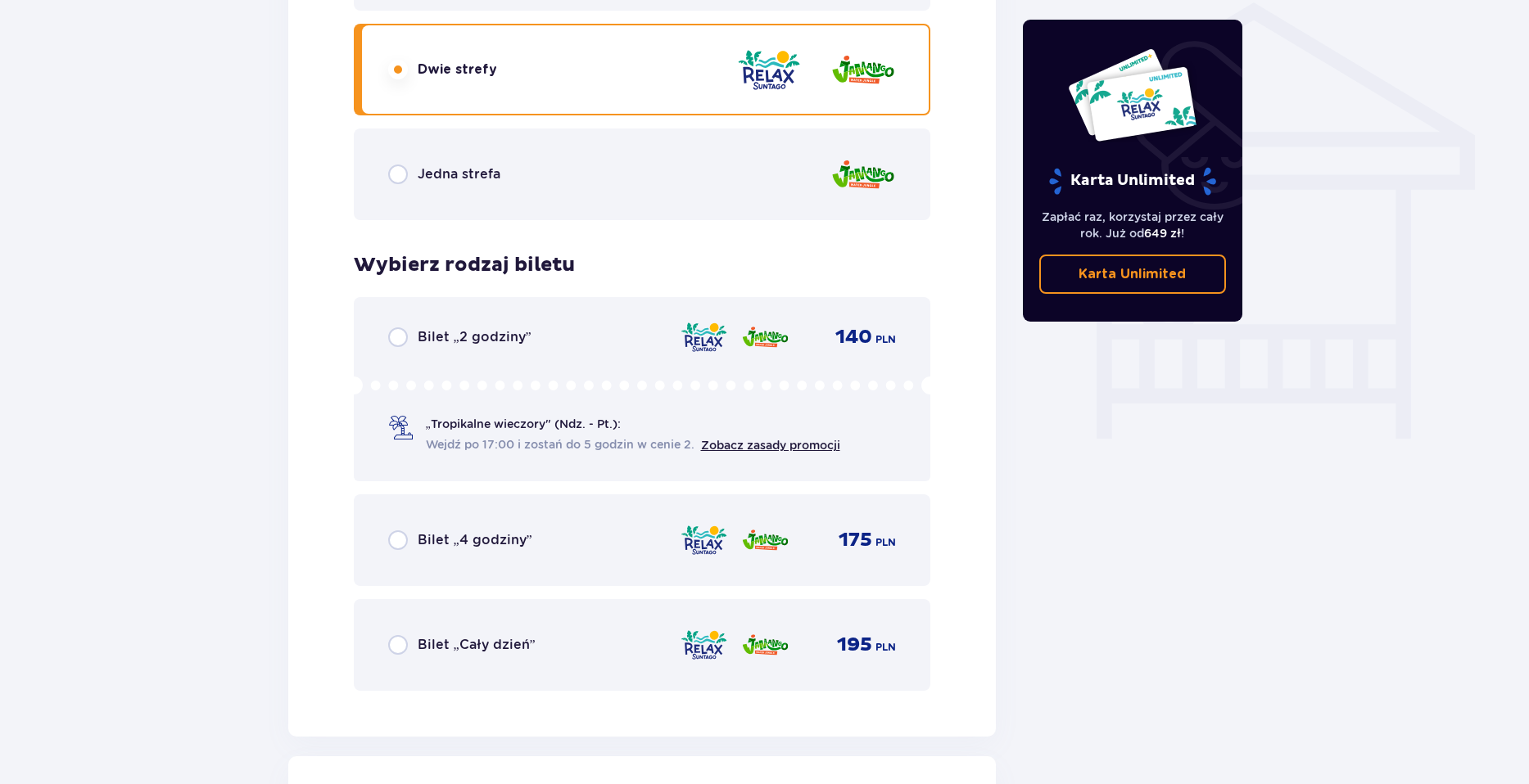
click at [639, 642] on div "Bilet „Cały dzień” 195 PLN" at bounding box center [642, 644] width 508 height 34
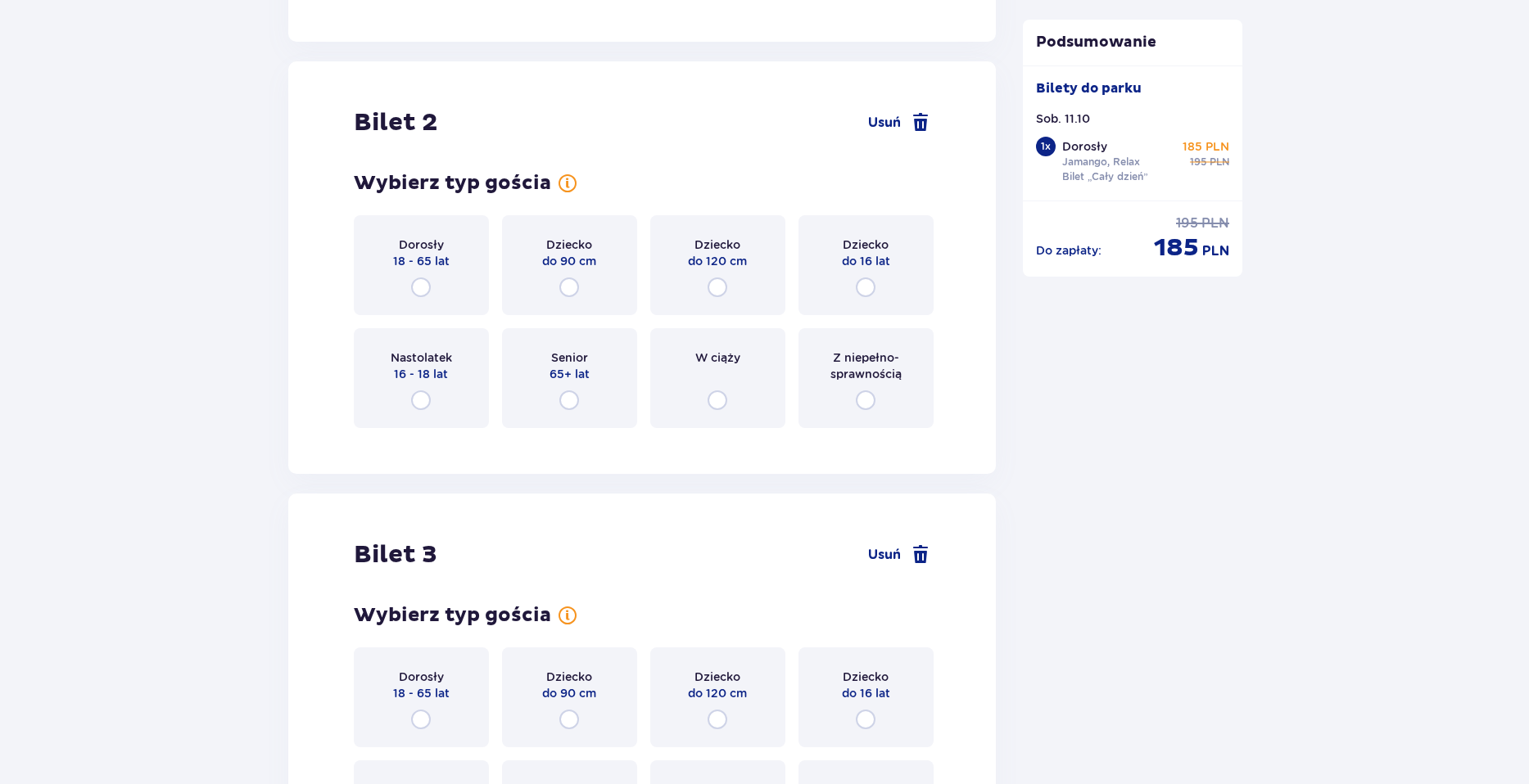
scroll to position [1982, 0]
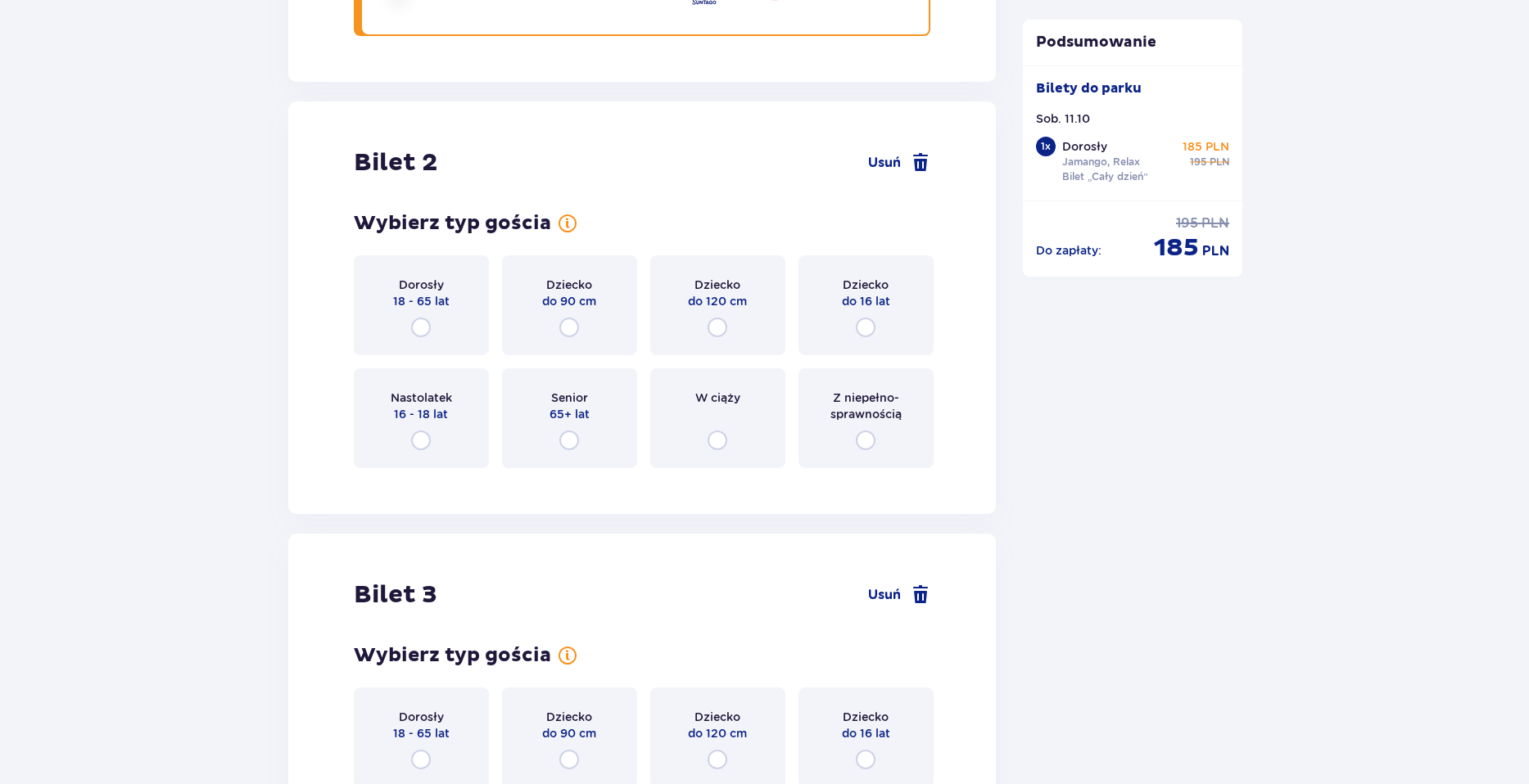
click at [437, 320] on div "Dorosły 18 - 65 lat" at bounding box center [421, 304] width 135 height 99
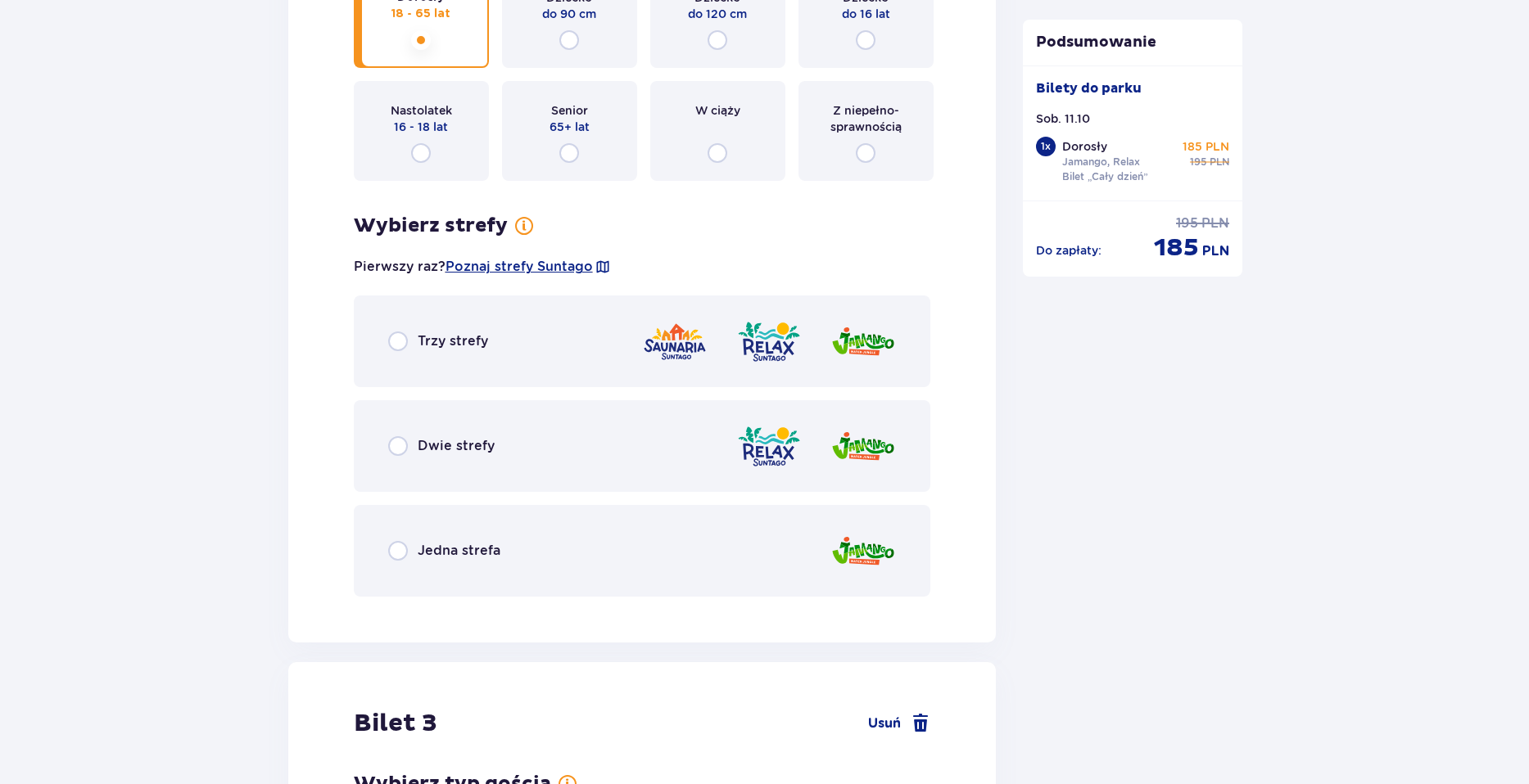
scroll to position [2300, 0]
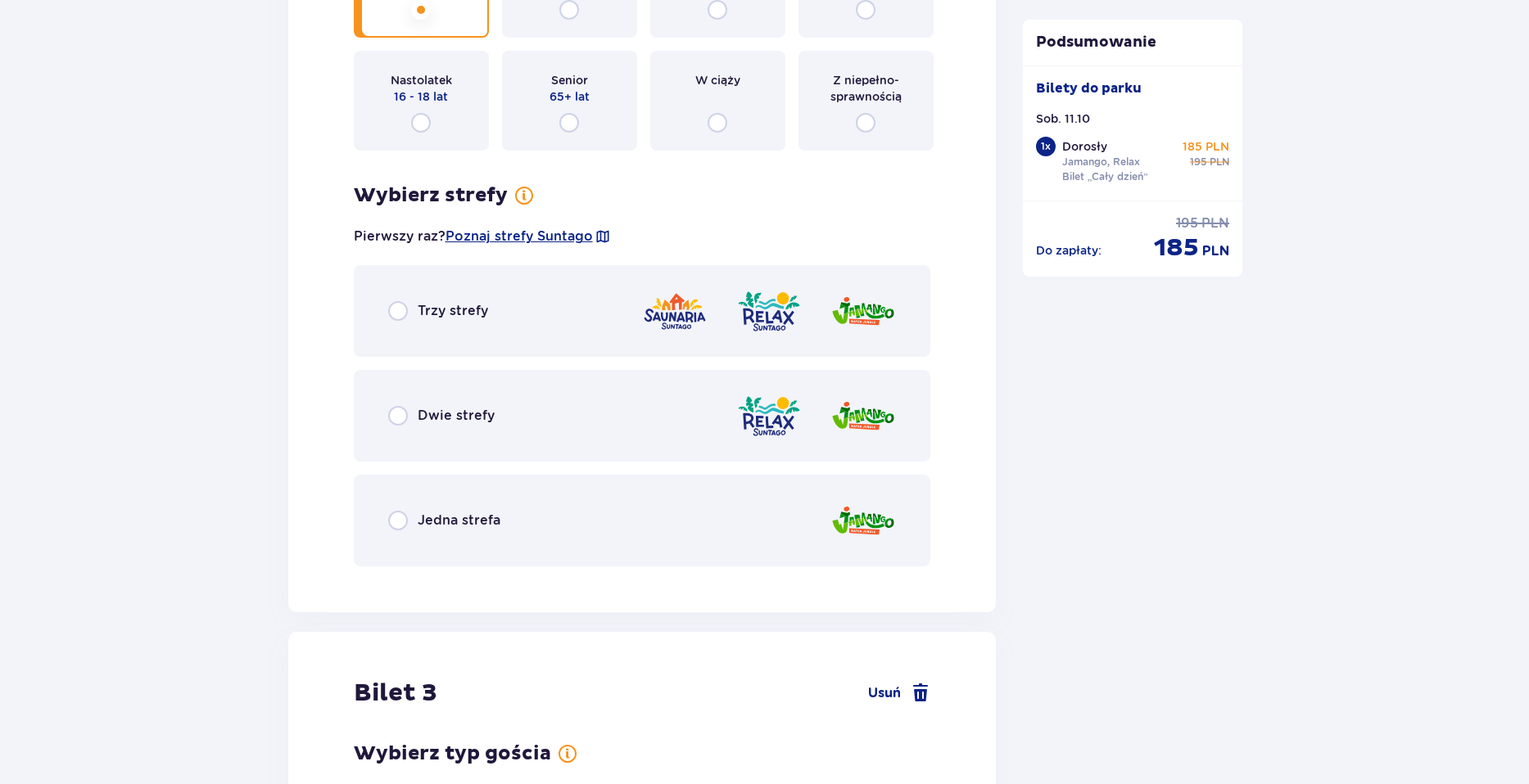
click at [593, 422] on div "Dwie strefy" at bounding box center [642, 416] width 577 height 92
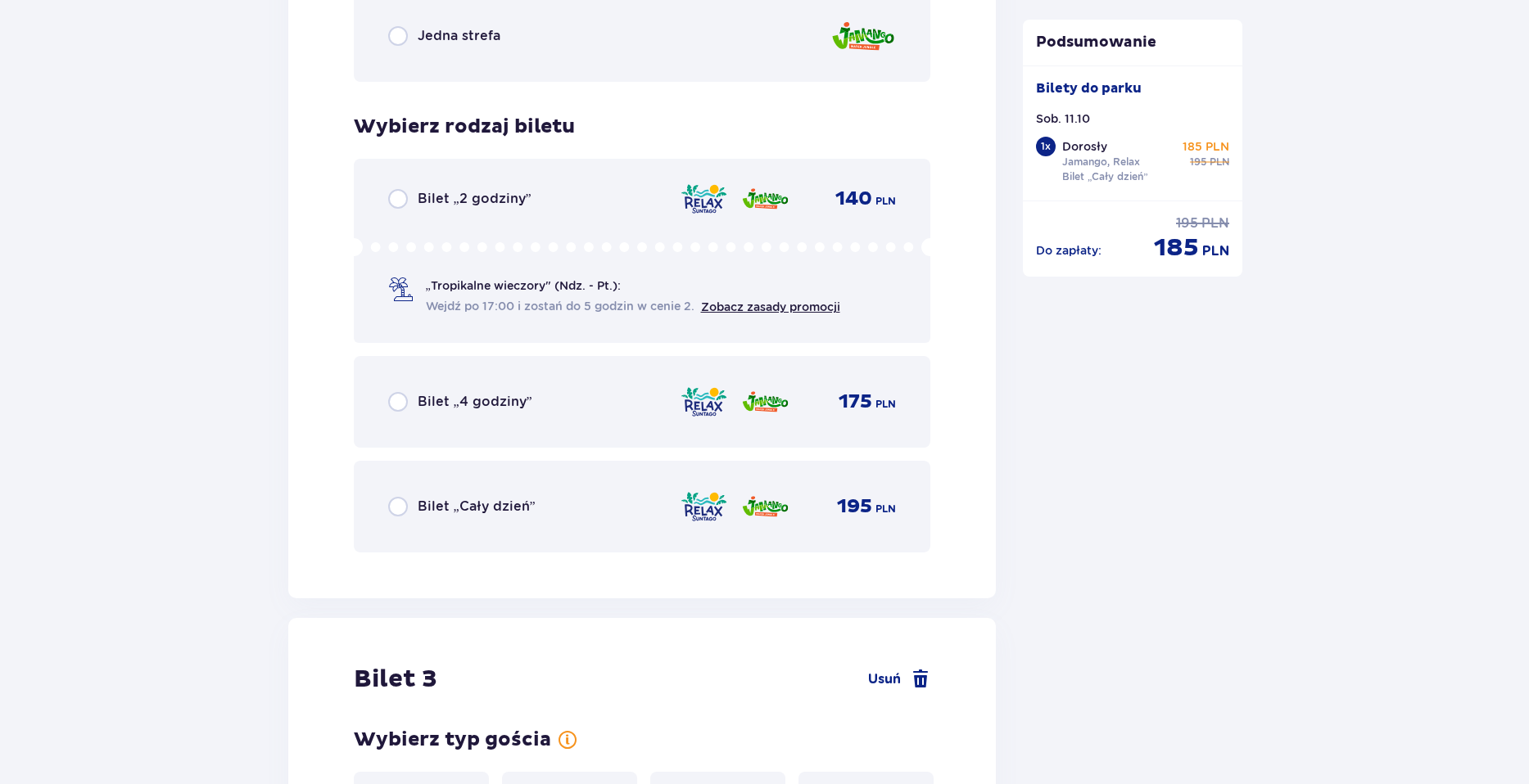
scroll to position [2715, 0]
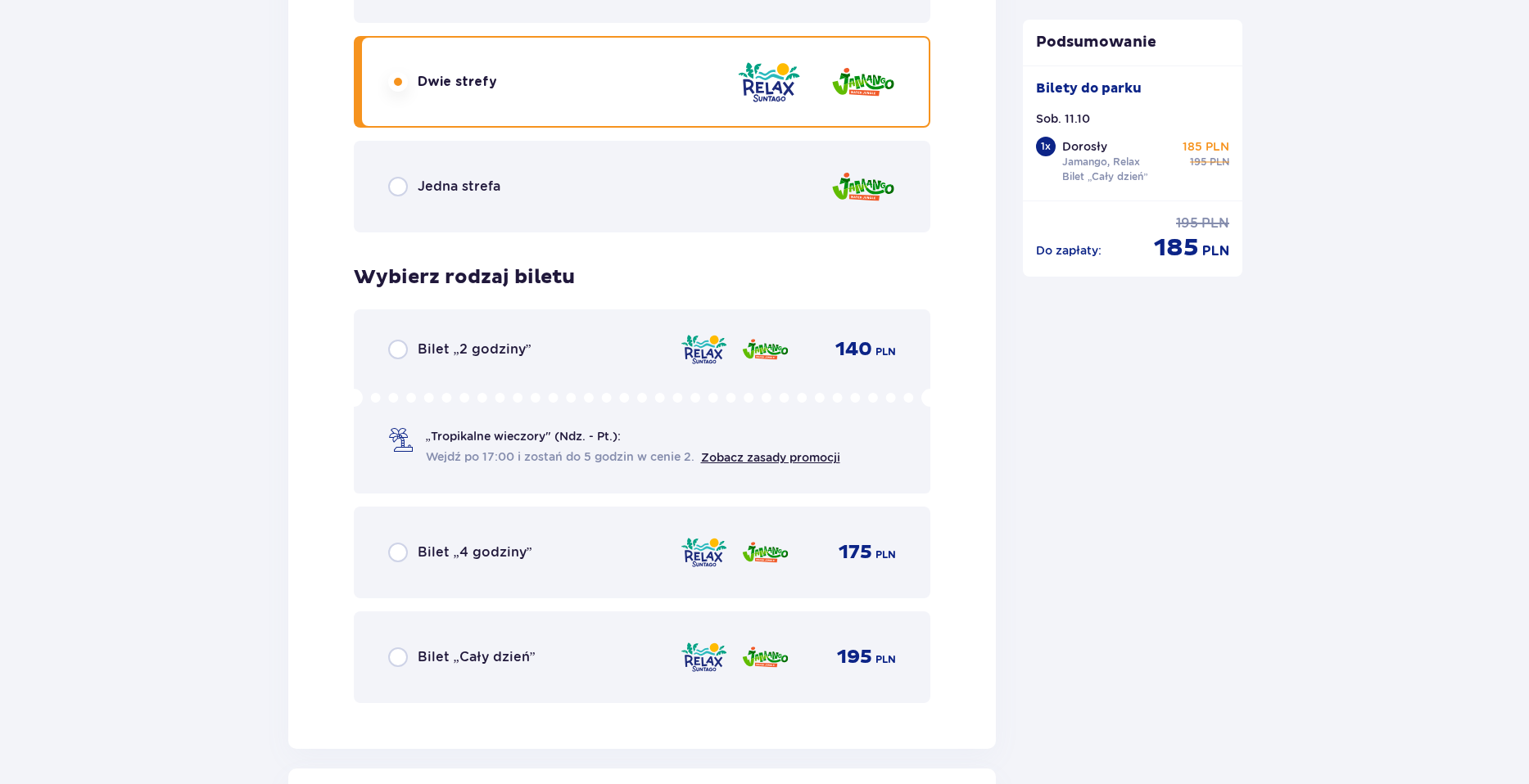
click at [570, 639] on div "Bilet „Cały dzień” 195 PLN" at bounding box center [642, 657] width 577 height 92
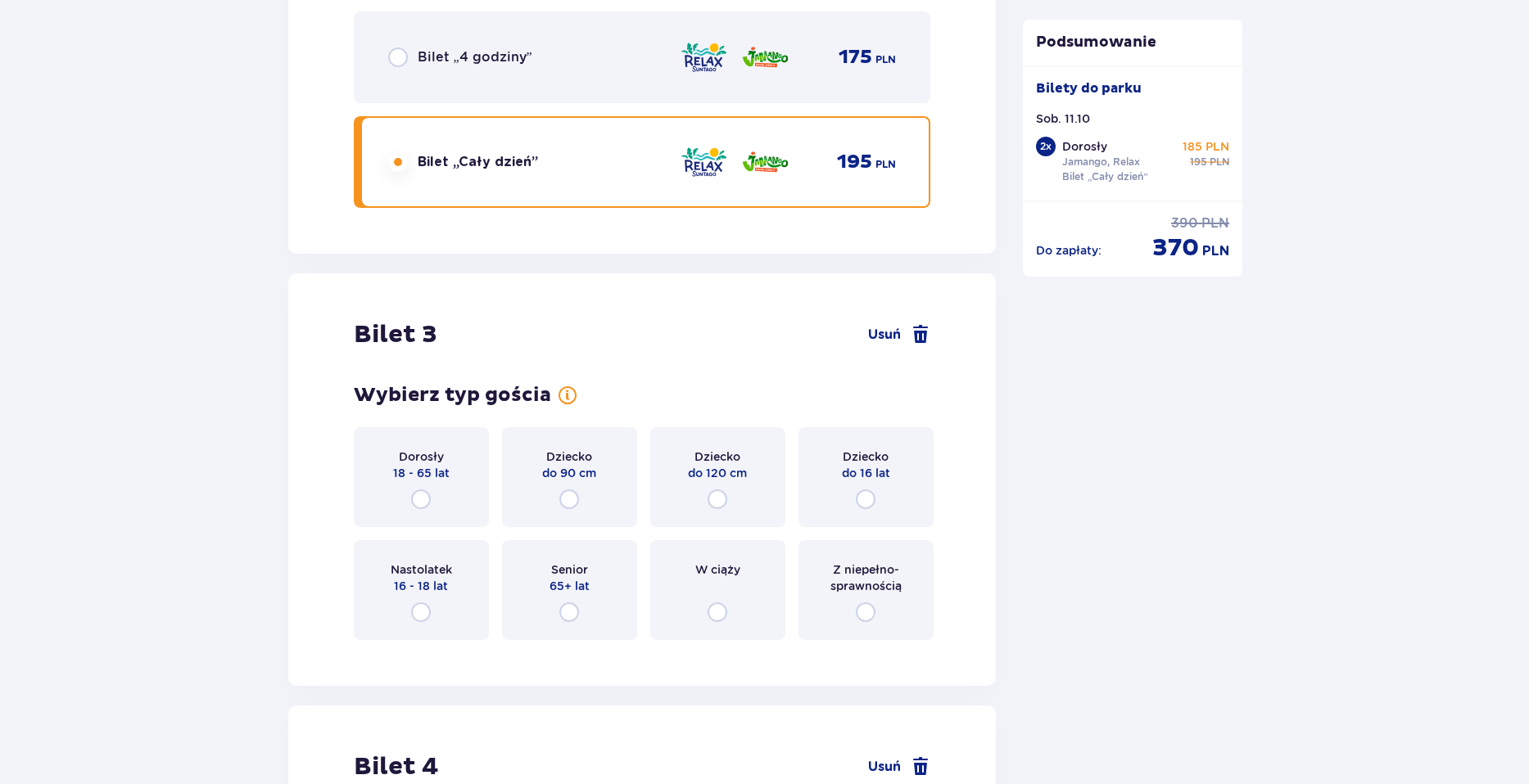
scroll to position [3137, 0]
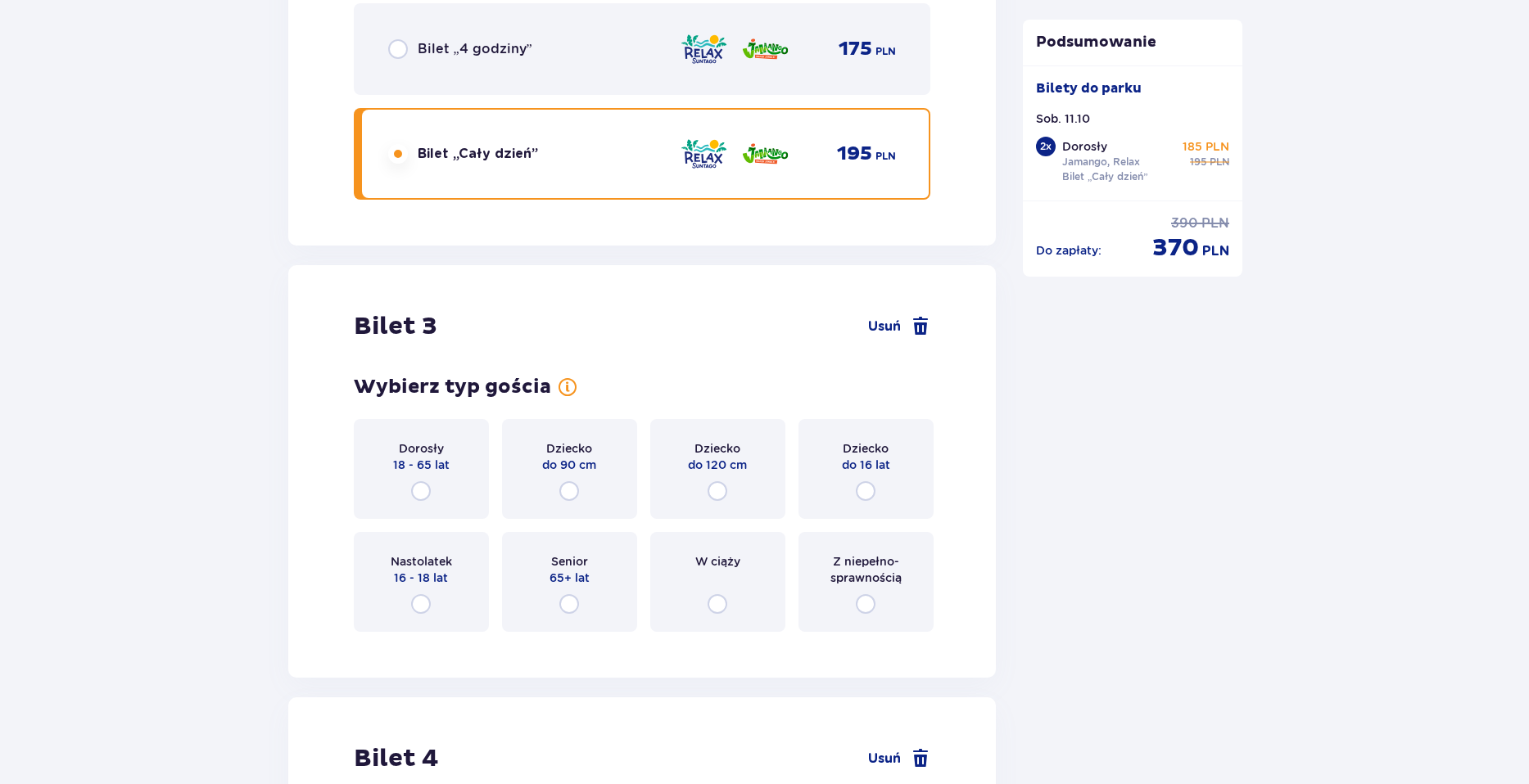
click at [428, 590] on div "Nastolatek 16 - 18 lat" at bounding box center [421, 581] width 135 height 99
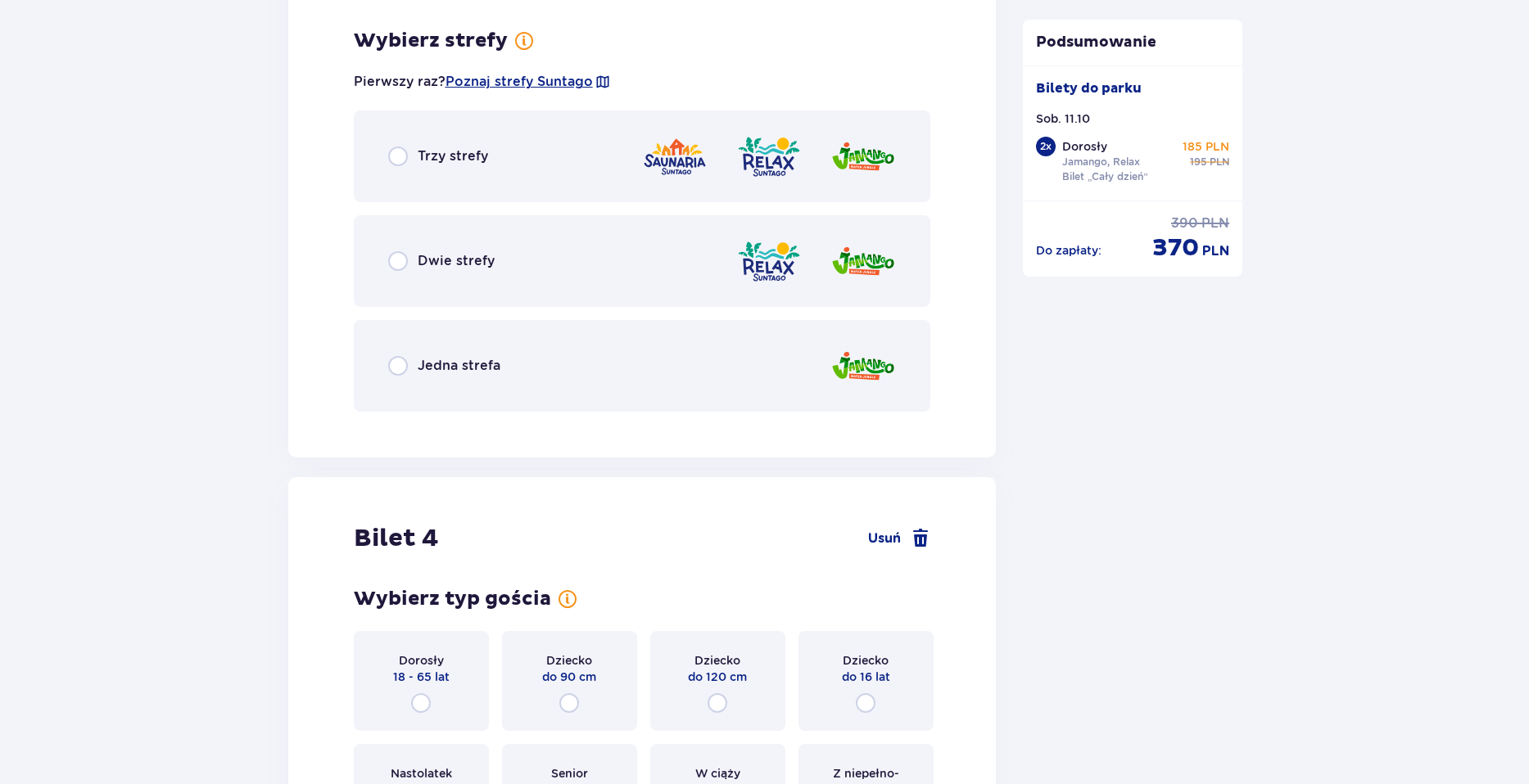
scroll to position [3782, 0]
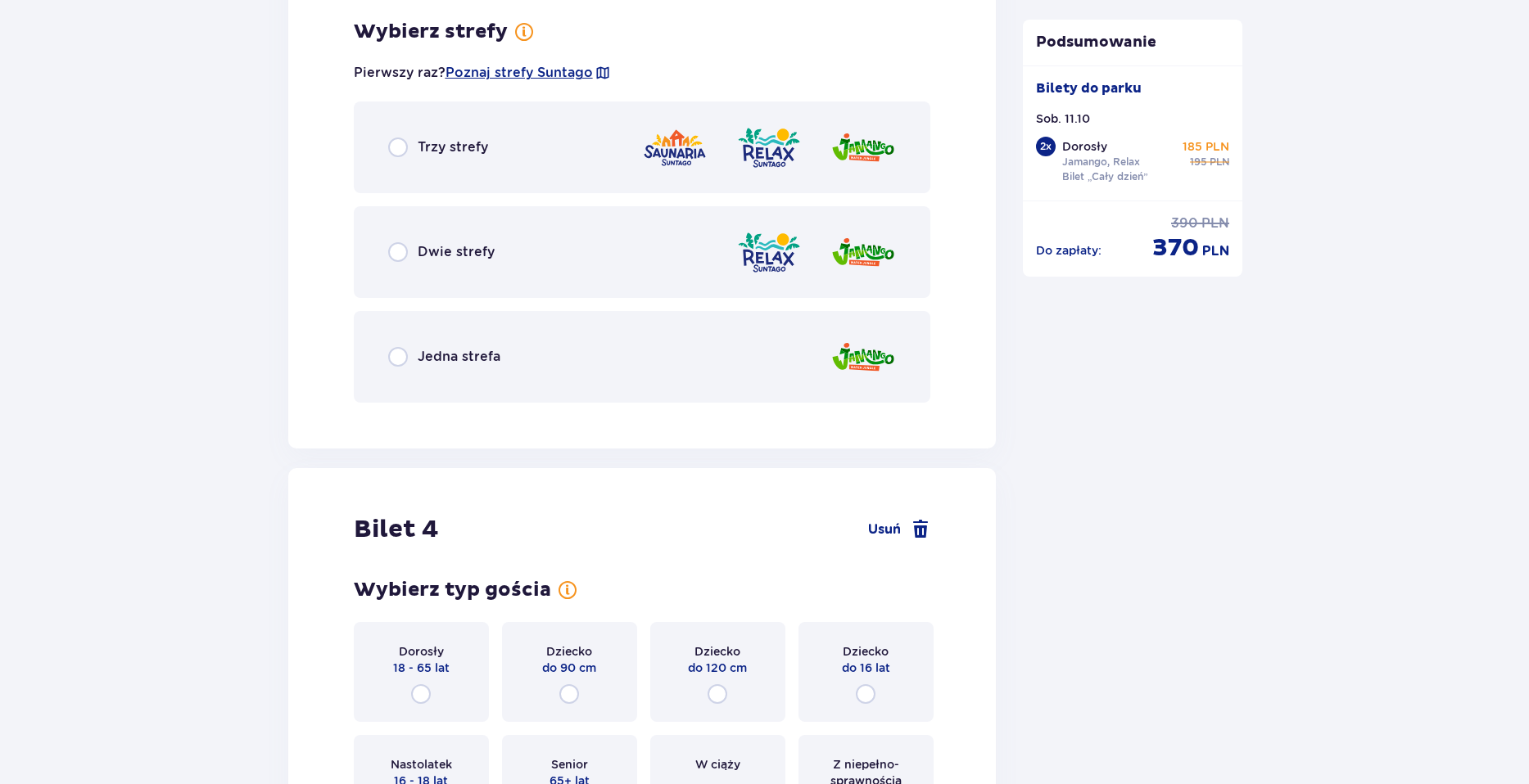
click at [594, 265] on div "Dwie strefy" at bounding box center [642, 251] width 577 height 92
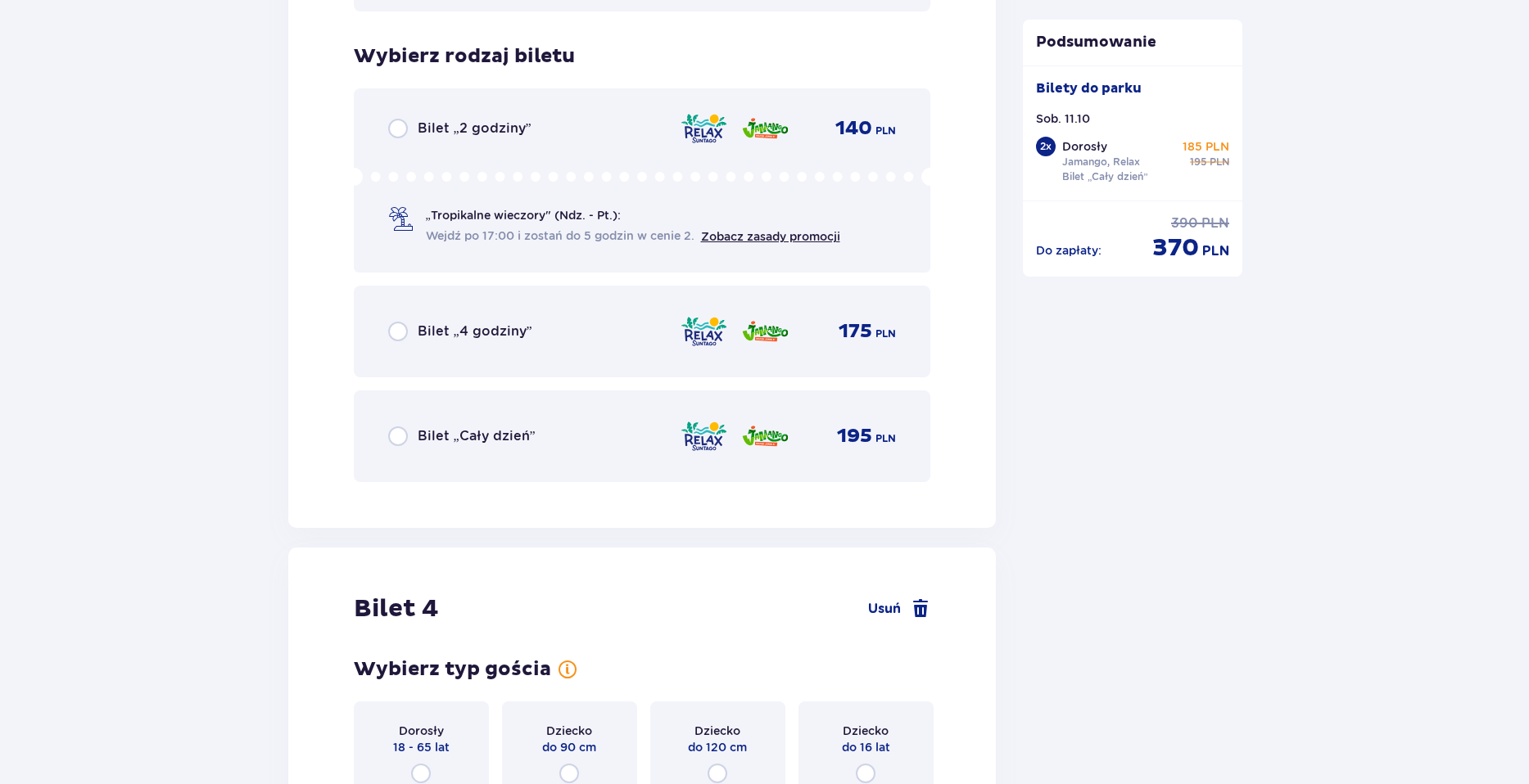
scroll to position [4198, 0]
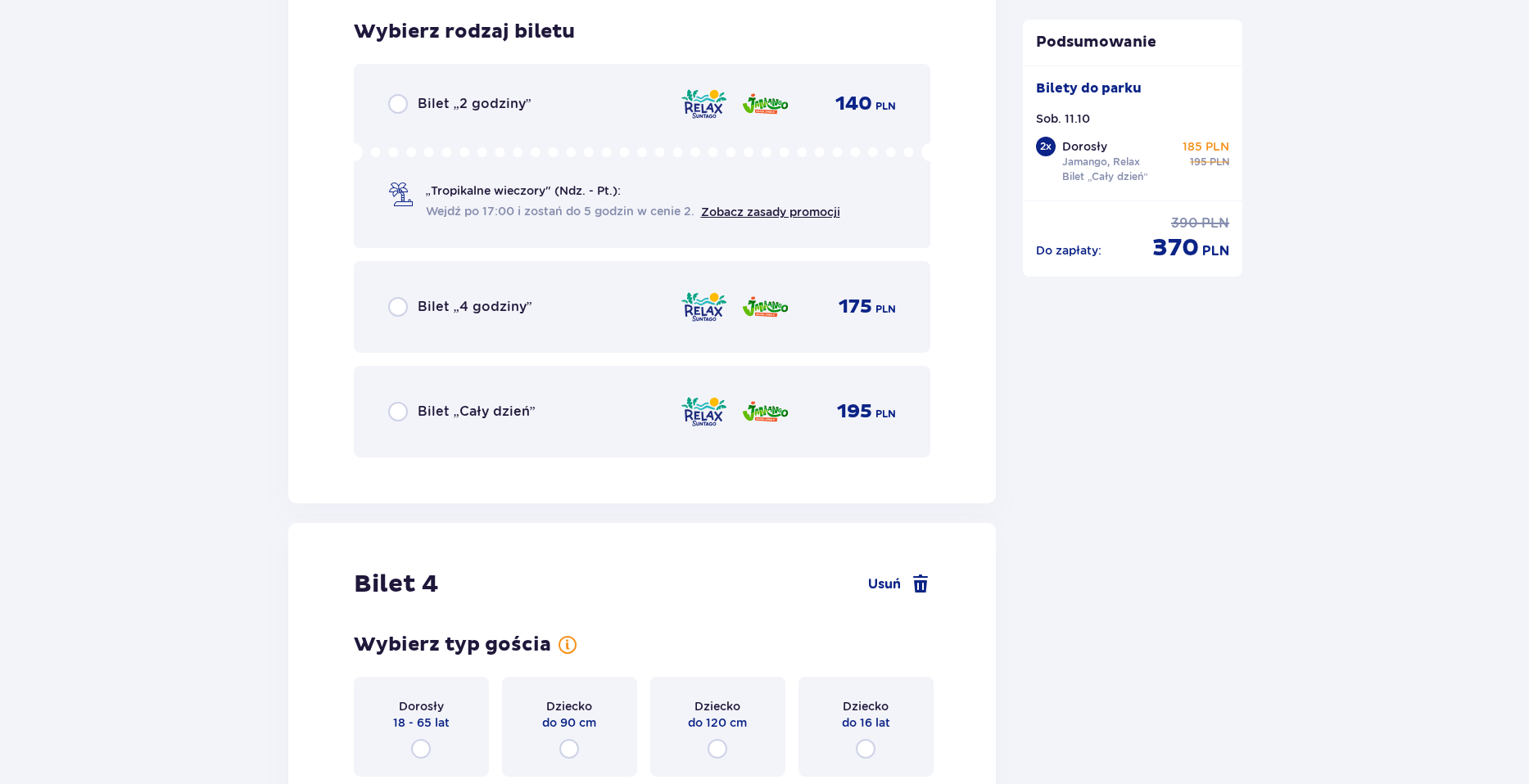
click at [528, 406] on span "Bilet „Cały dzień”" at bounding box center [477, 412] width 118 height 18
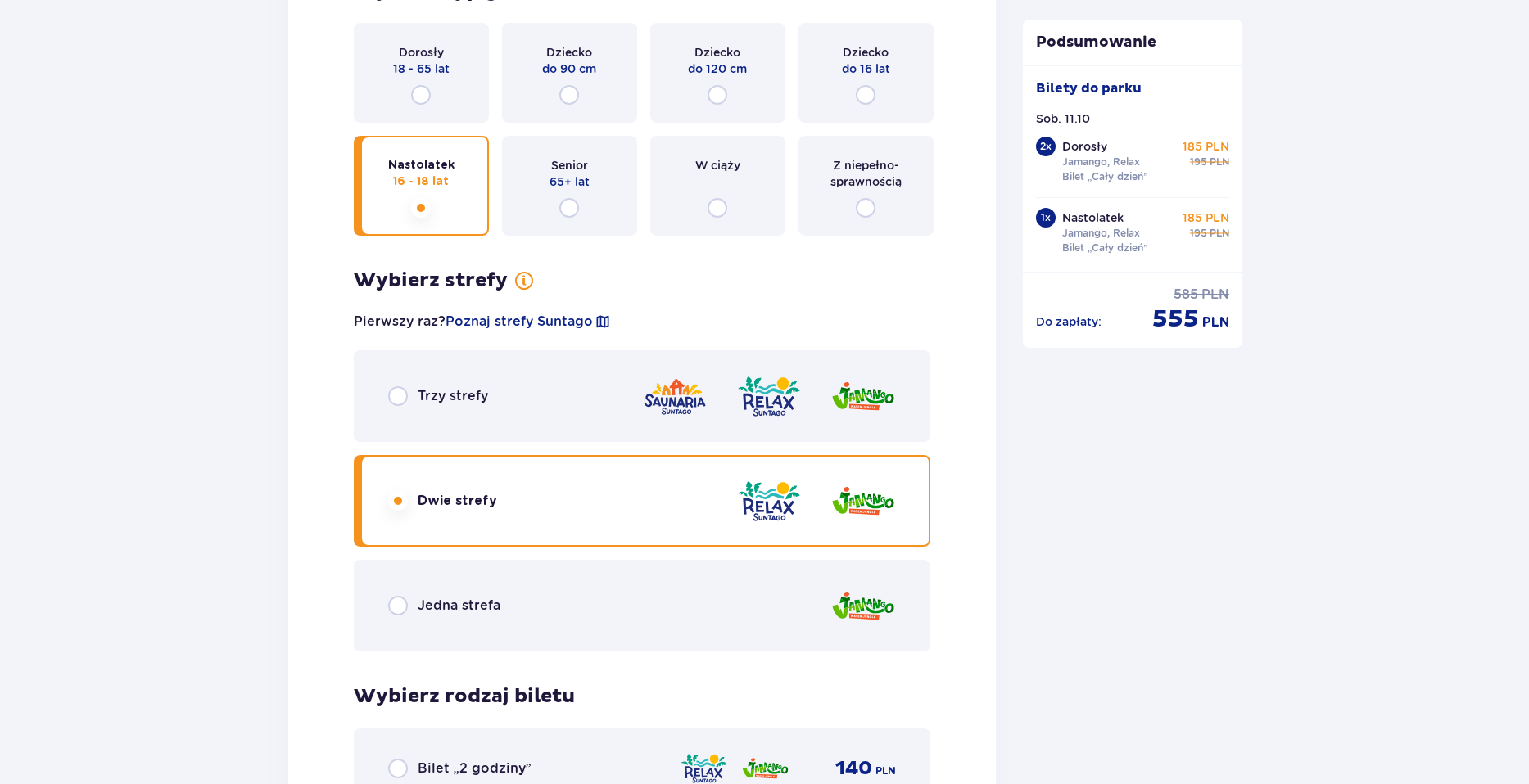
scroll to position [3544, 0]
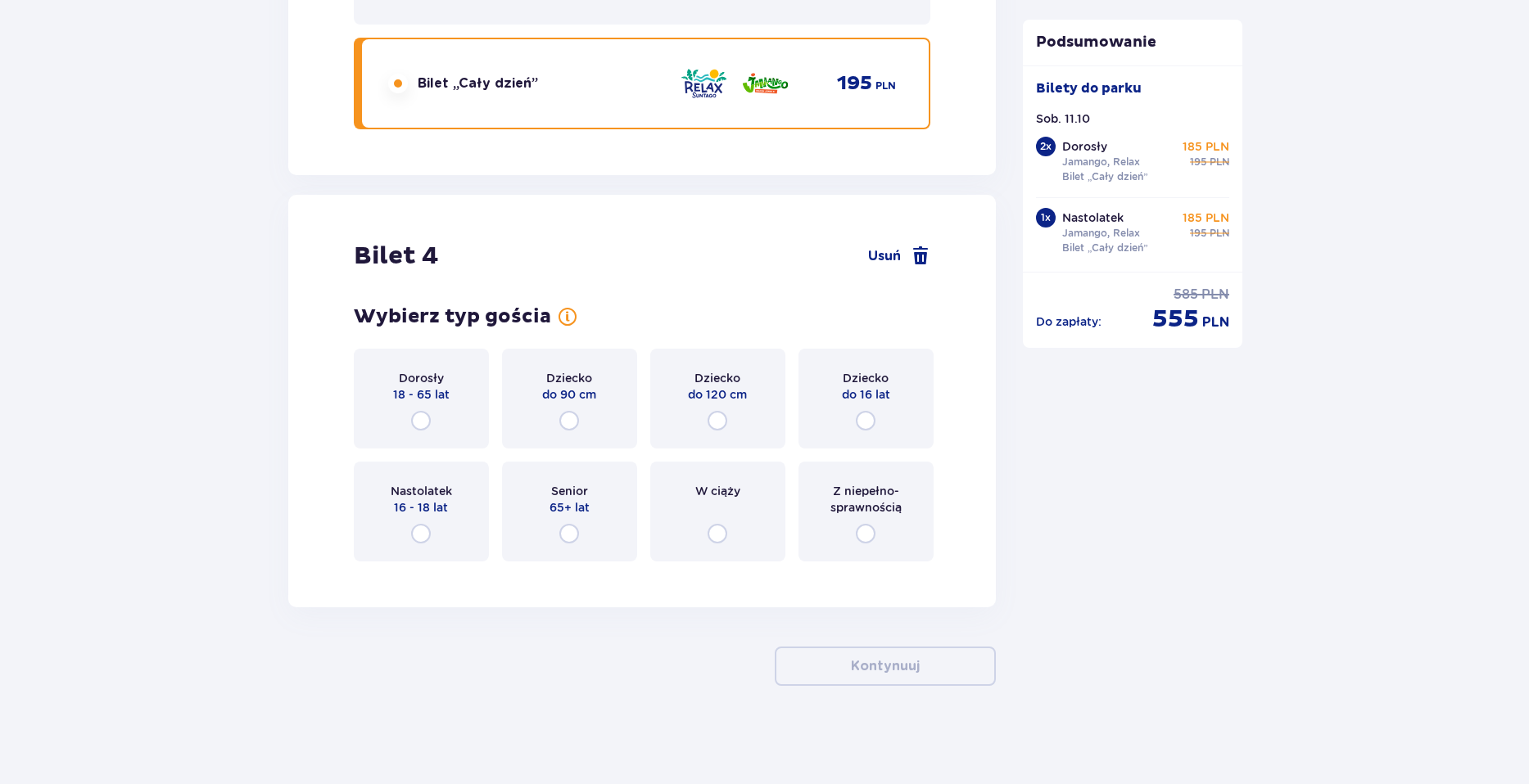
click at [452, 505] on div "Nastolatek 16 - 18 lat" at bounding box center [421, 511] width 135 height 99
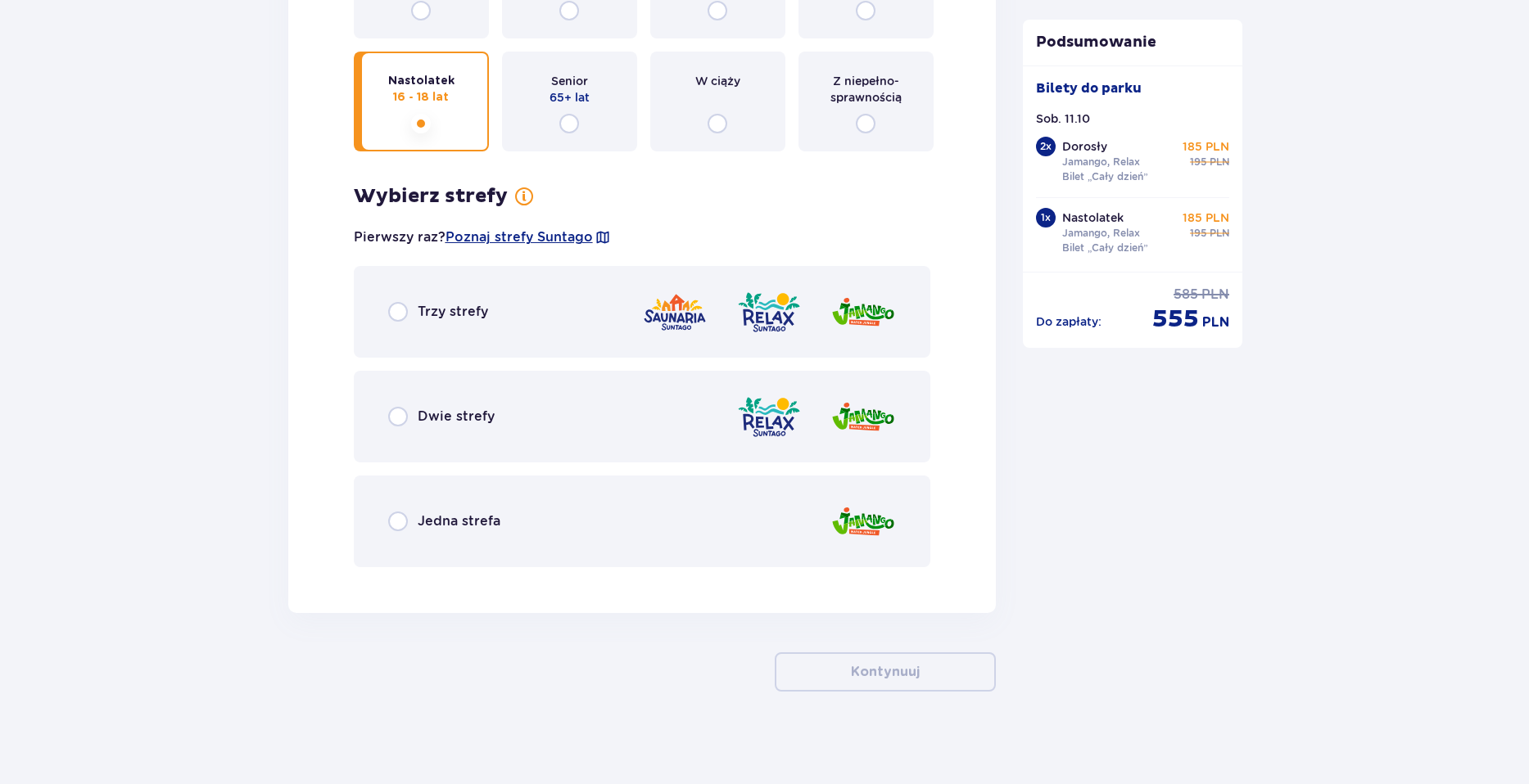
scroll to position [4941, 0]
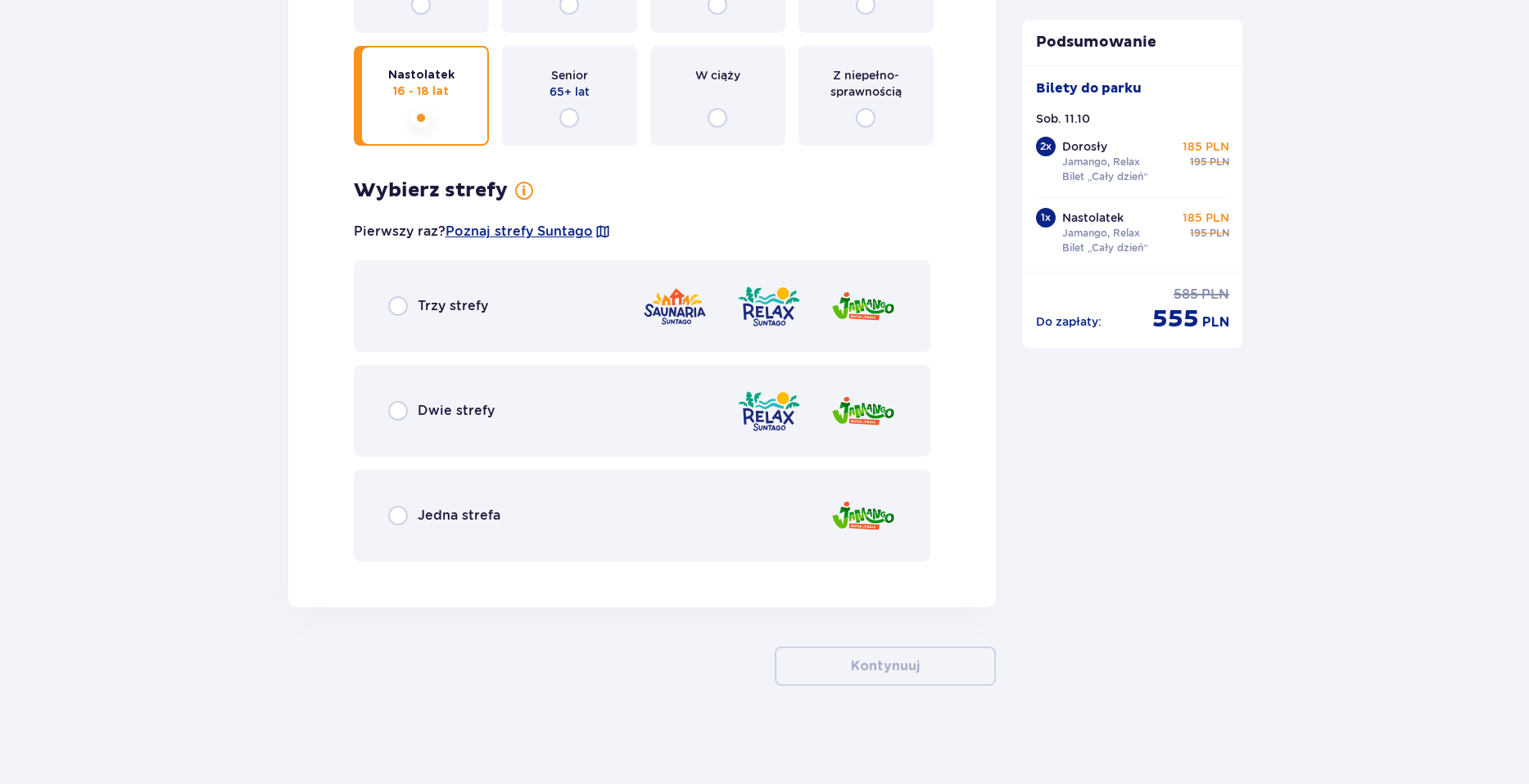
click at [691, 400] on div "Dwie strefy" at bounding box center [642, 411] width 577 height 92
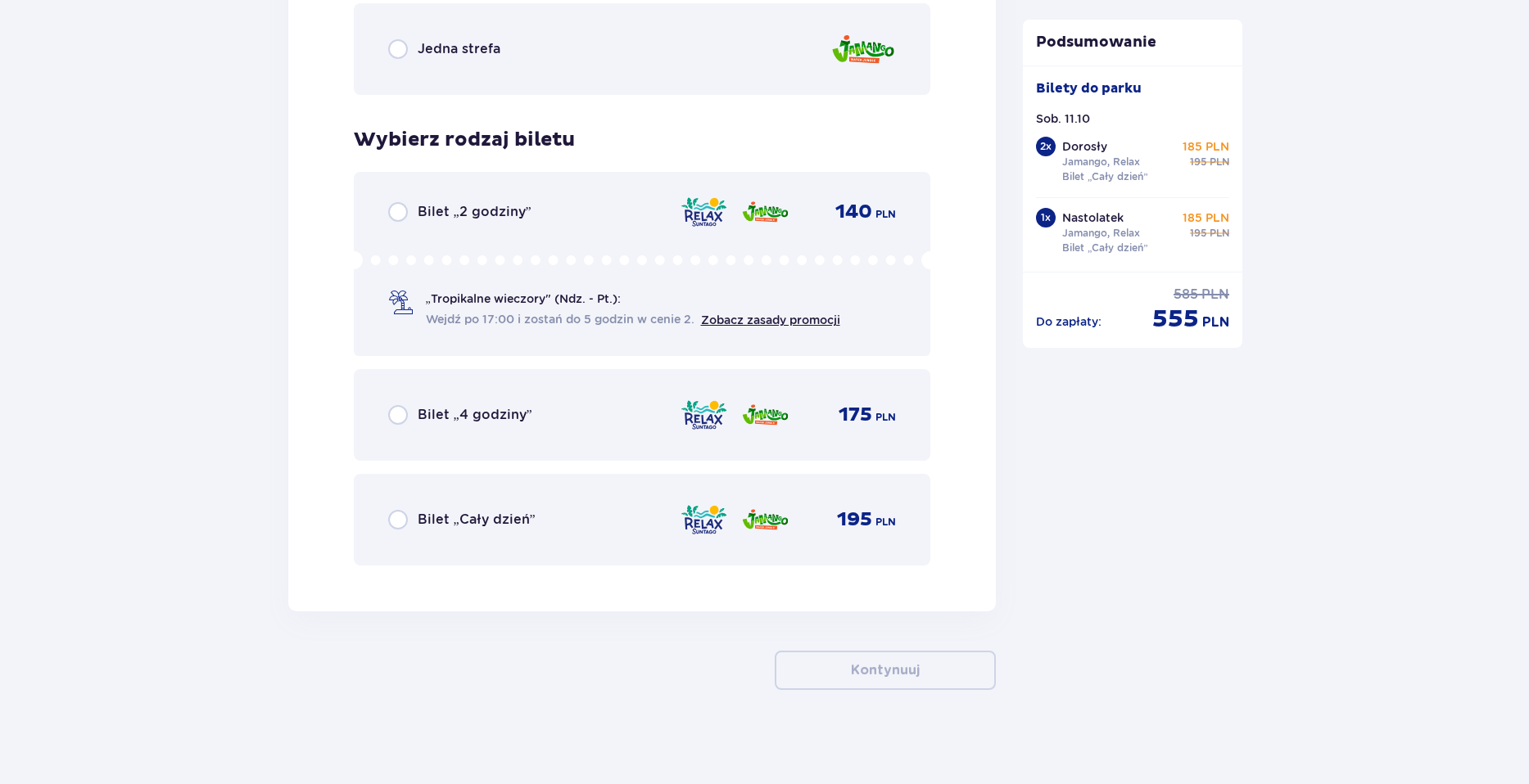
scroll to position [5412, 0]
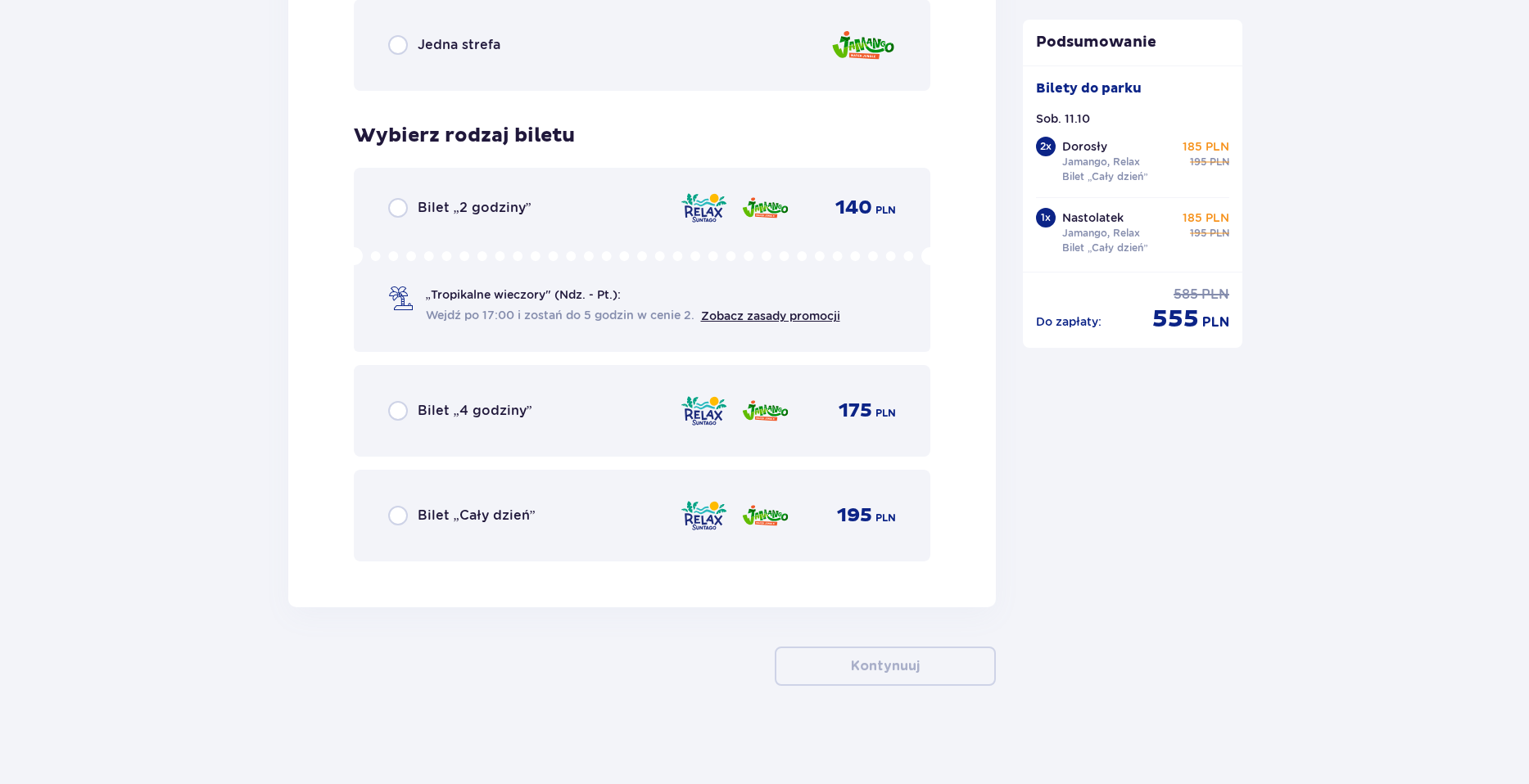
click at [576, 502] on div "Bilet „Cały dzień” 195 PLN" at bounding box center [642, 515] width 508 height 34
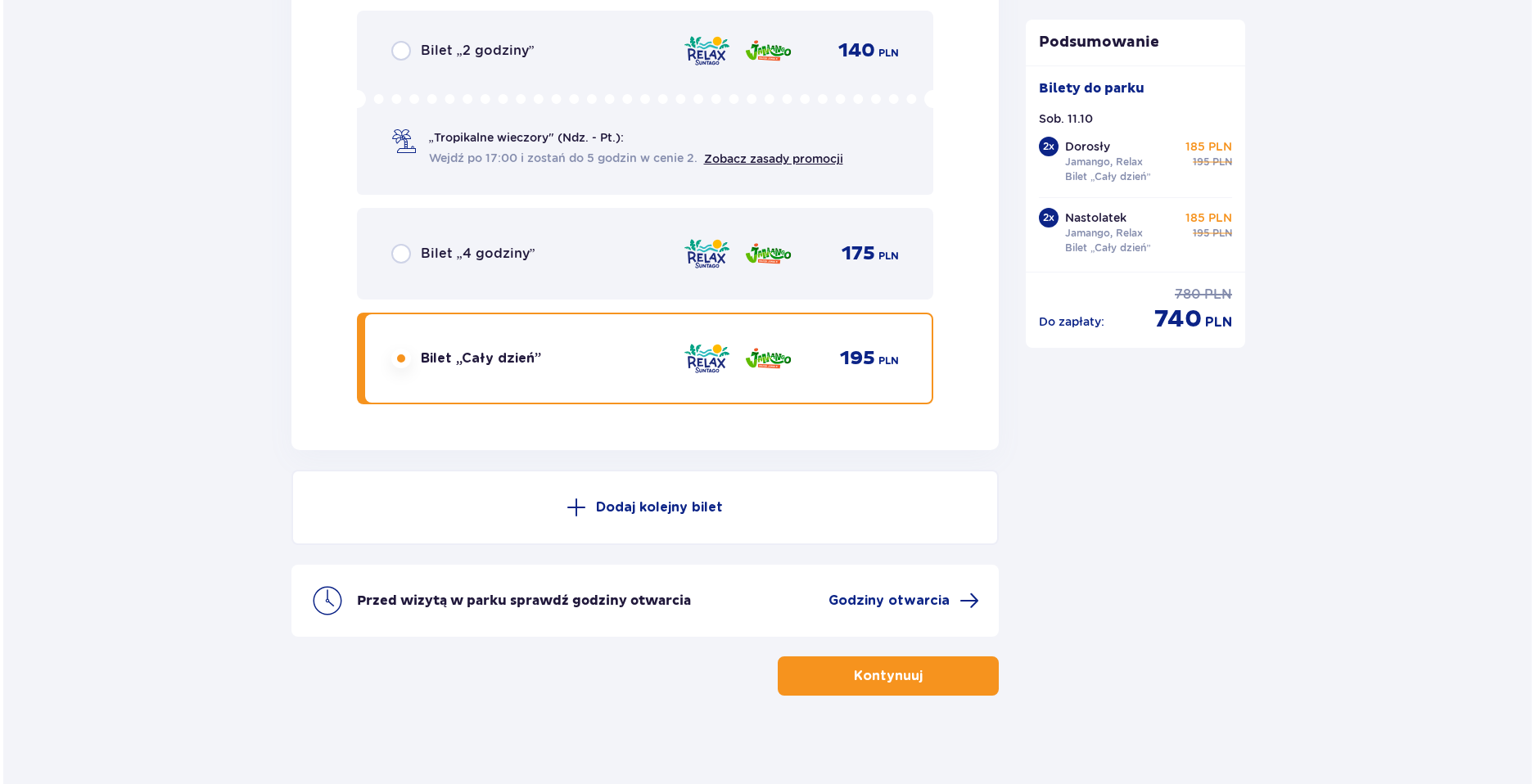
scroll to position [5580, 0]
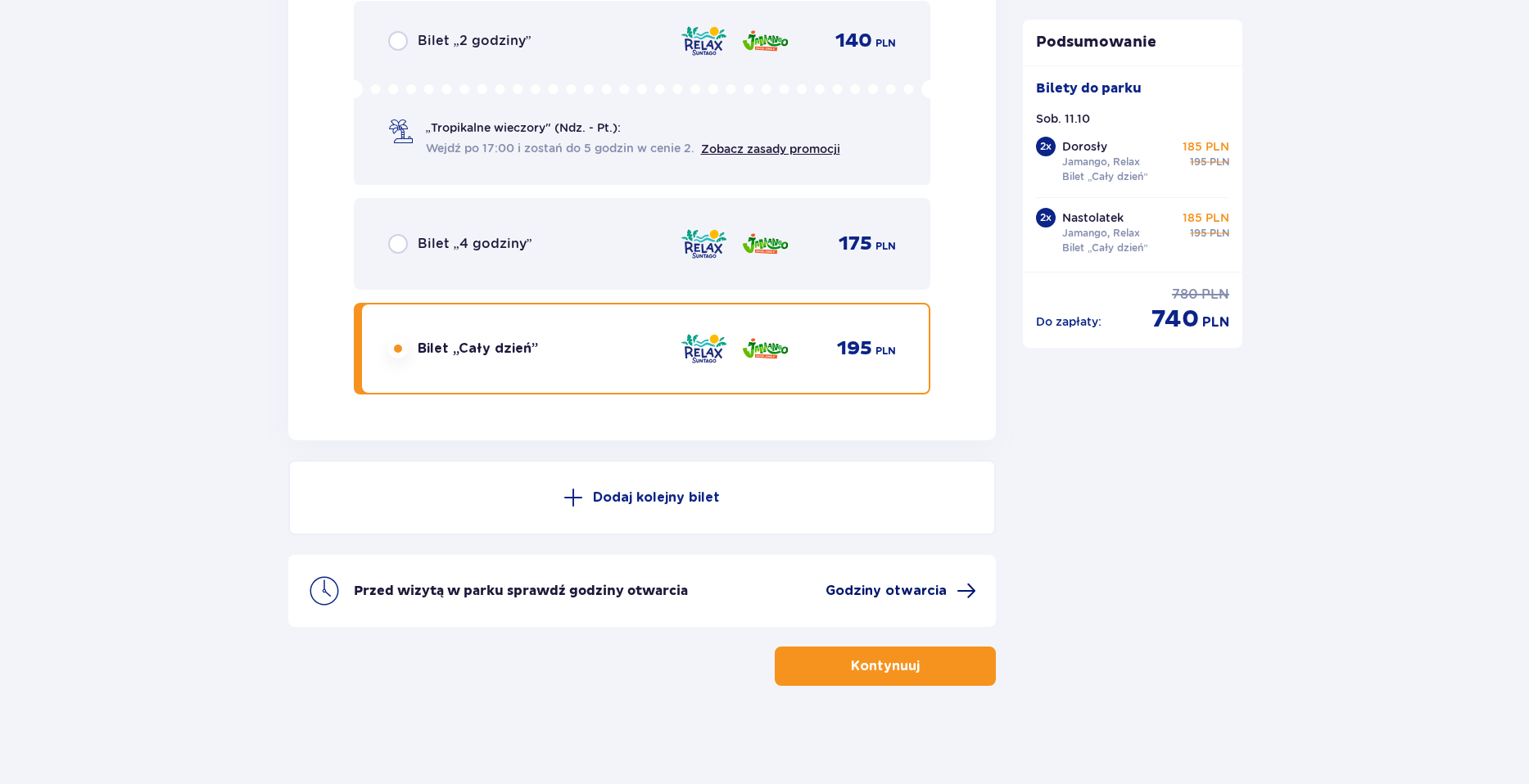
click at [901, 594] on span "Godziny otwarcia" at bounding box center [886, 591] width 121 height 18
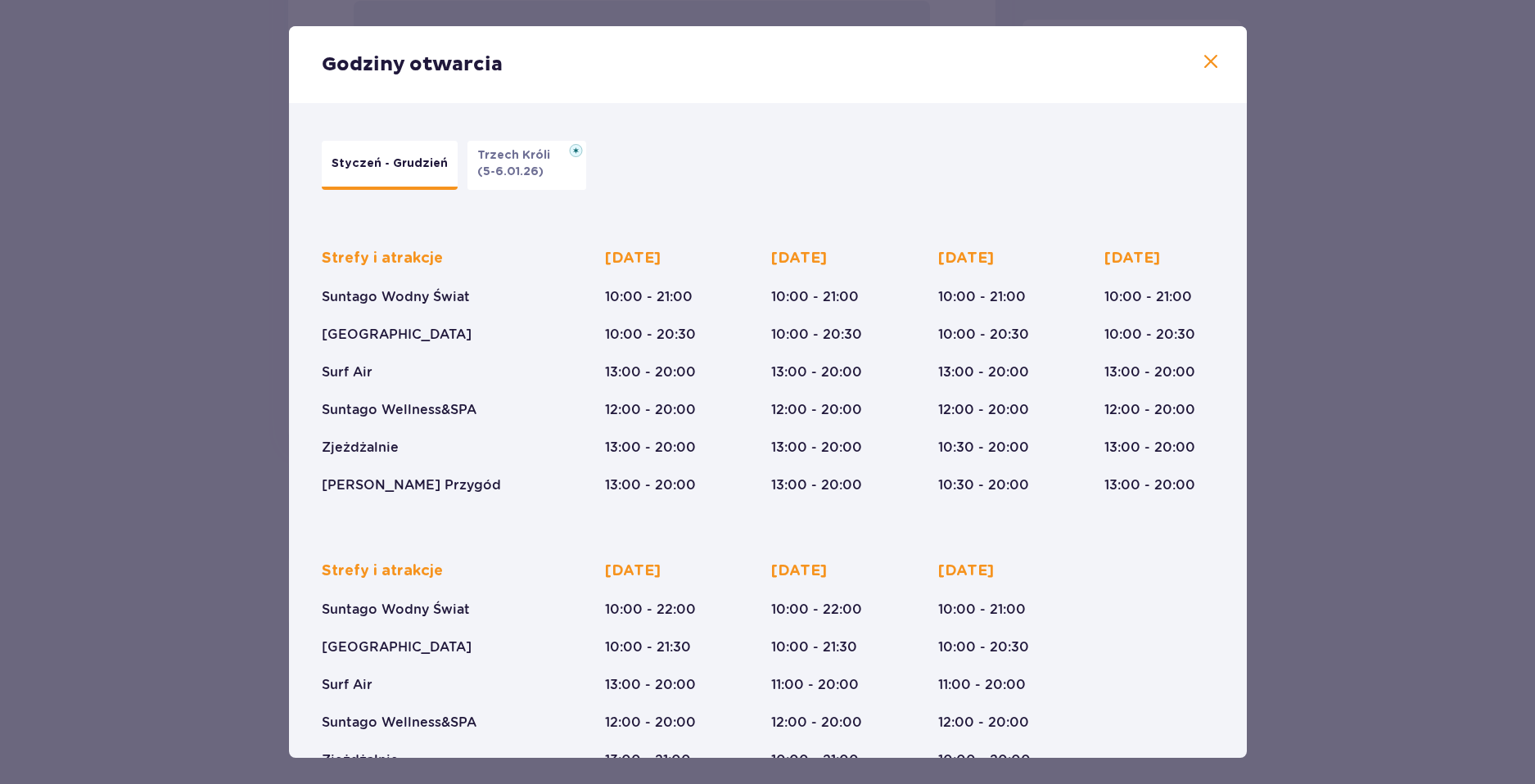
click at [510, 178] on p "(5-6.01.26)" at bounding box center [510, 171] width 66 height 17
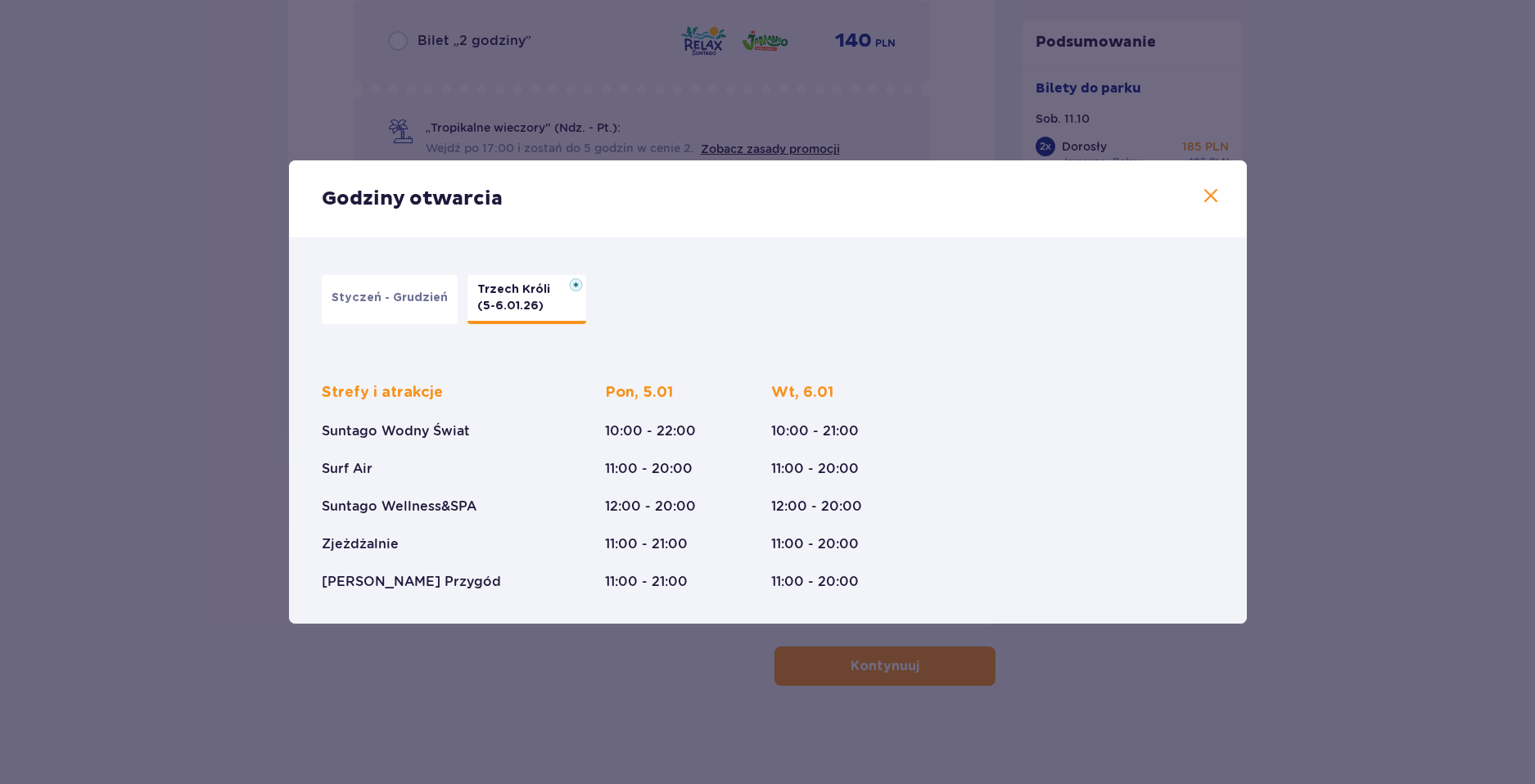
click at [391, 294] on p "Styczeń - Grudzień" at bounding box center [390, 297] width 116 height 17
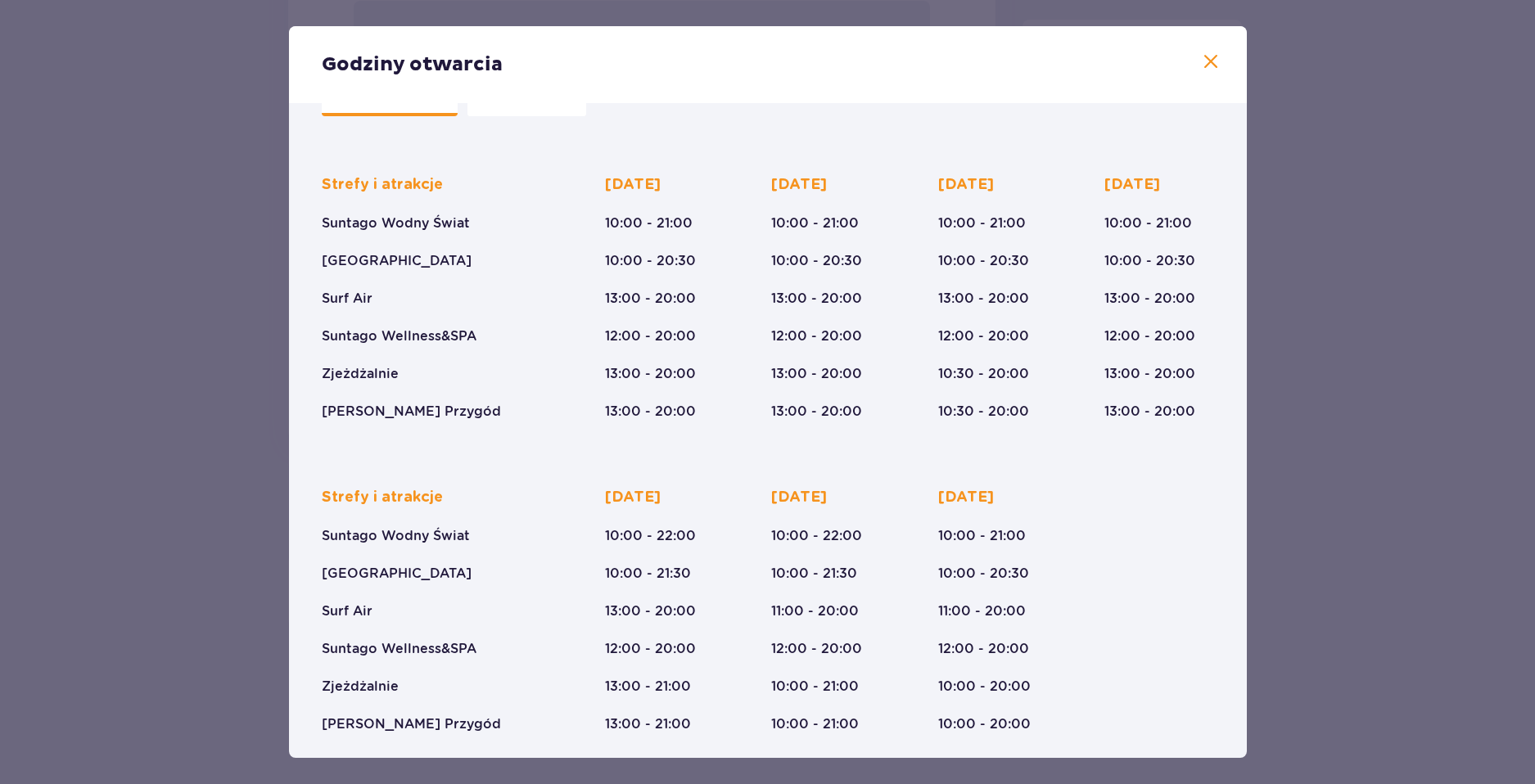
scroll to position [82, 0]
